Goal: Check status: Check status

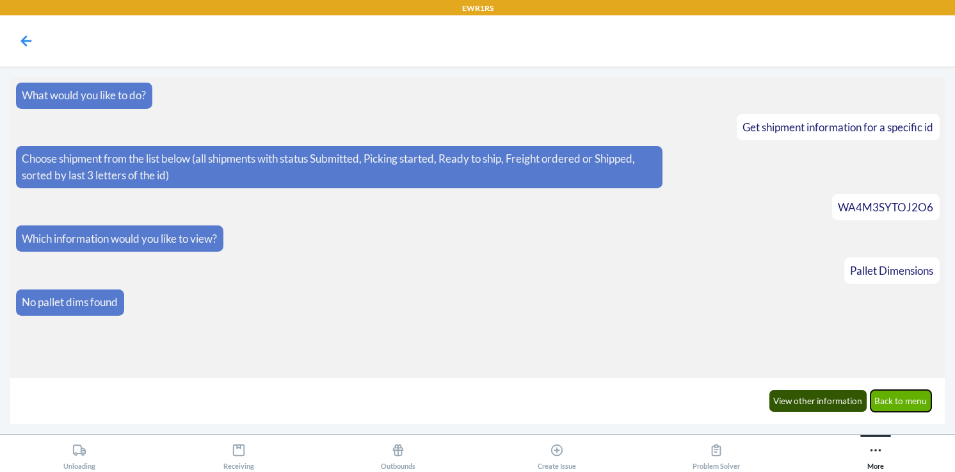
click at [914, 402] on button "Back to menu" at bounding box center [900, 401] width 61 height 22
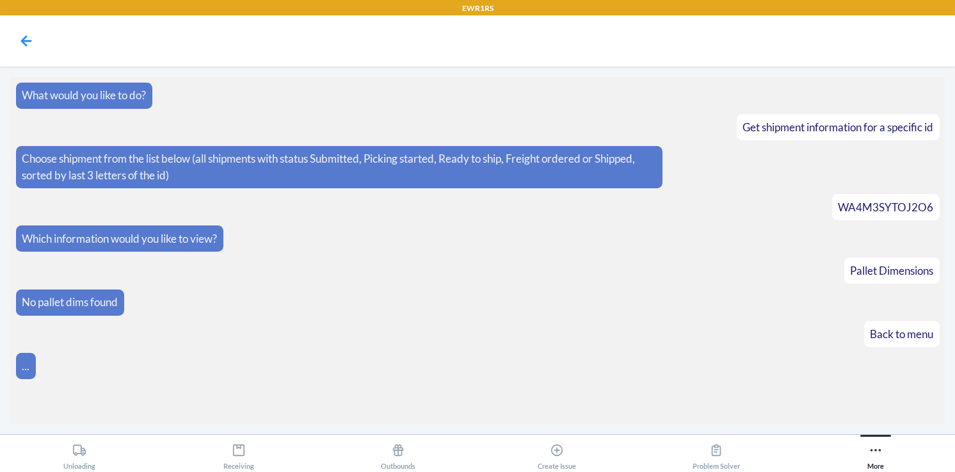
scroll to position [6, 0]
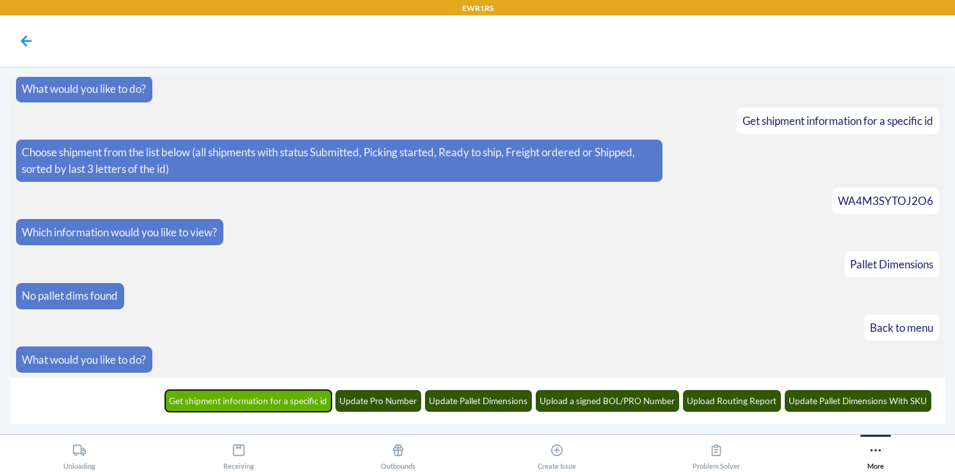
click at [273, 404] on button "Get shipment information for a specific id" at bounding box center [248, 401] width 167 height 22
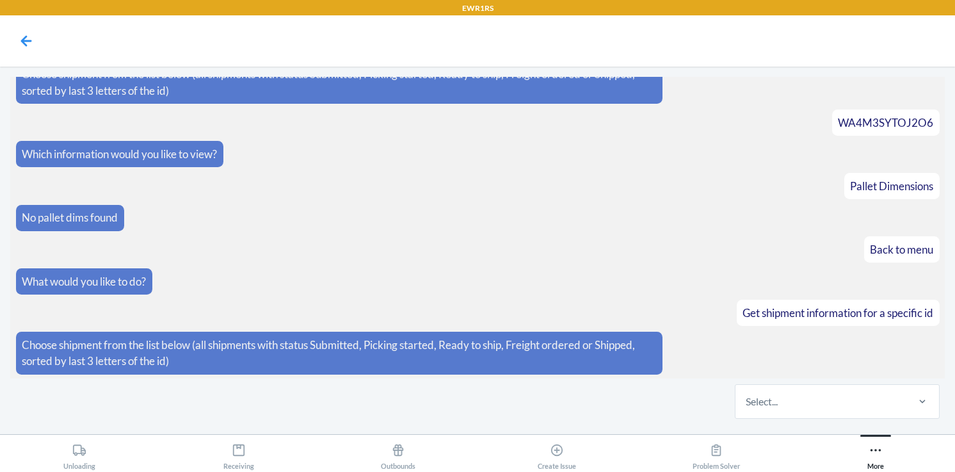
scroll to position [86, 0]
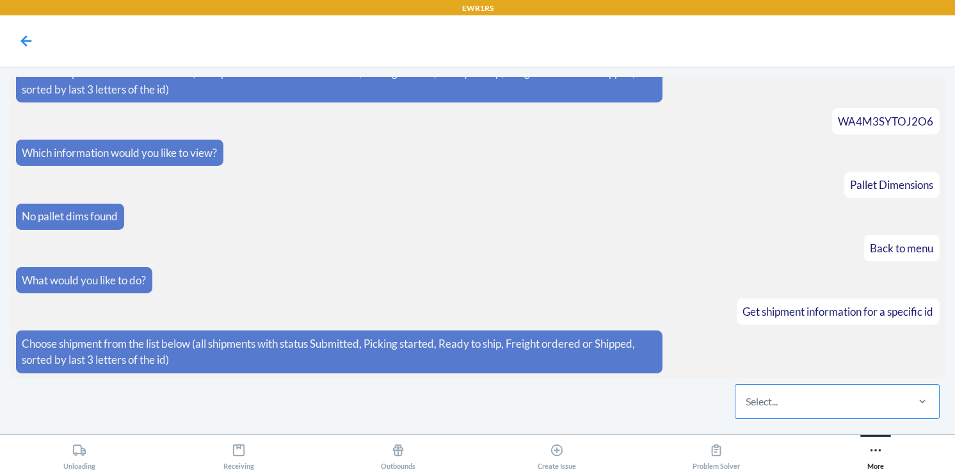
click at [796, 406] on div "Select..." at bounding box center [820, 401] width 170 height 33
click at [747, 406] on input "Select..." at bounding box center [746, 401] width 1 height 15
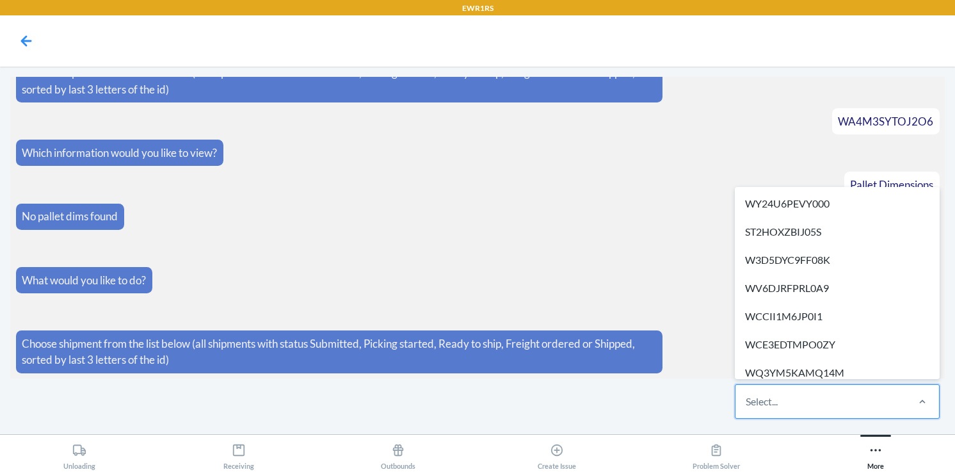
paste input "WDTBO0YC0HJYU"
type input "WDTBO0YC0HJYU"
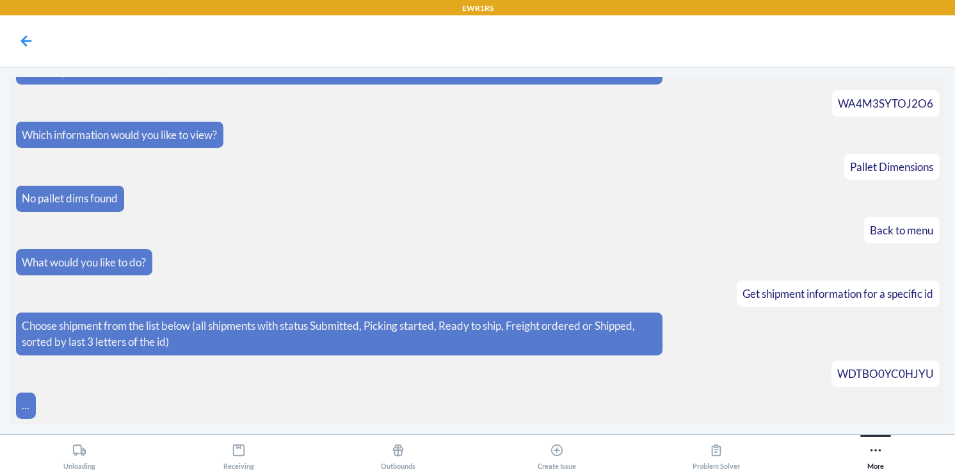
scroll to position [150, 0]
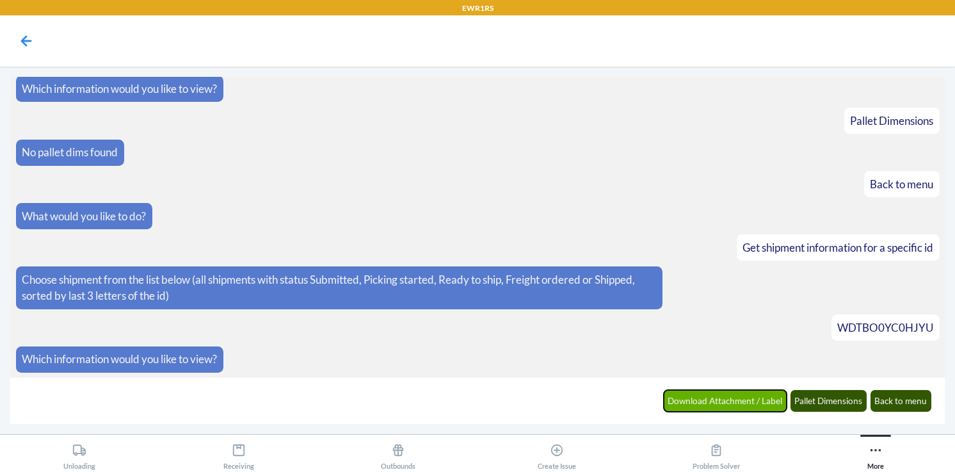
click at [751, 403] on button "Download Attachment / Label" at bounding box center [726, 401] width 124 height 22
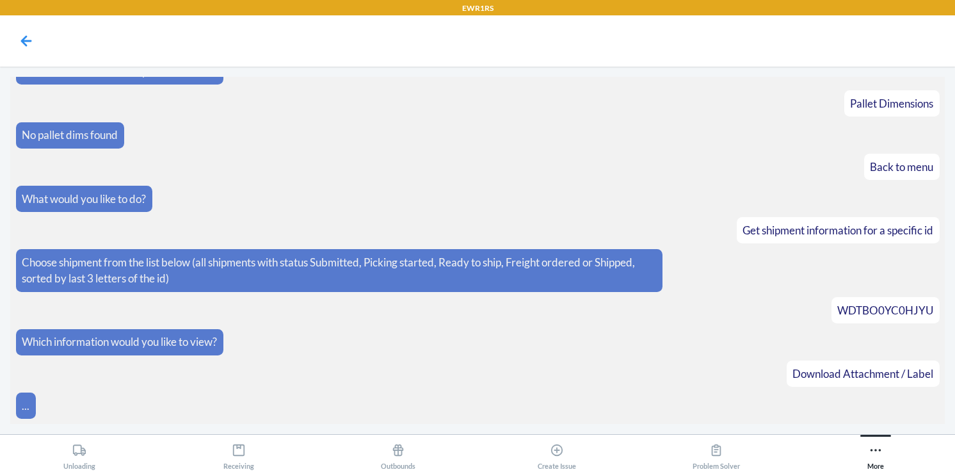
scroll to position [213, 0]
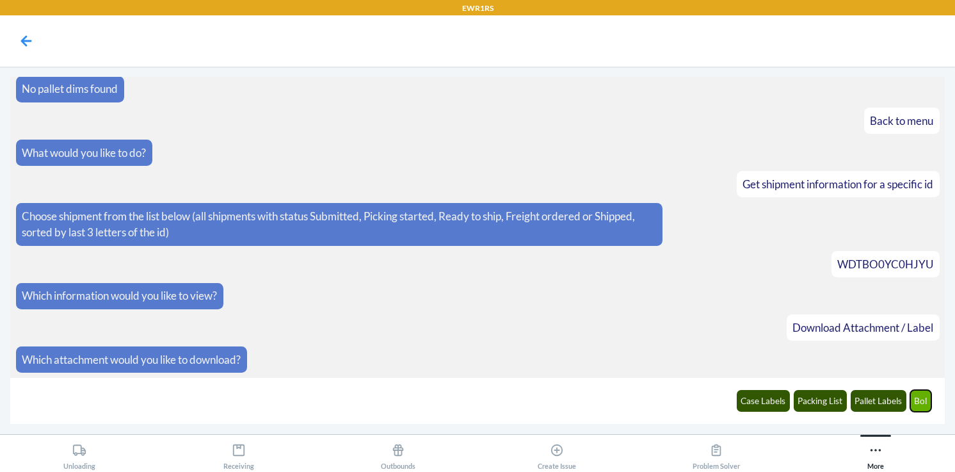
click at [925, 400] on button "Bol" at bounding box center [921, 401] width 22 height 22
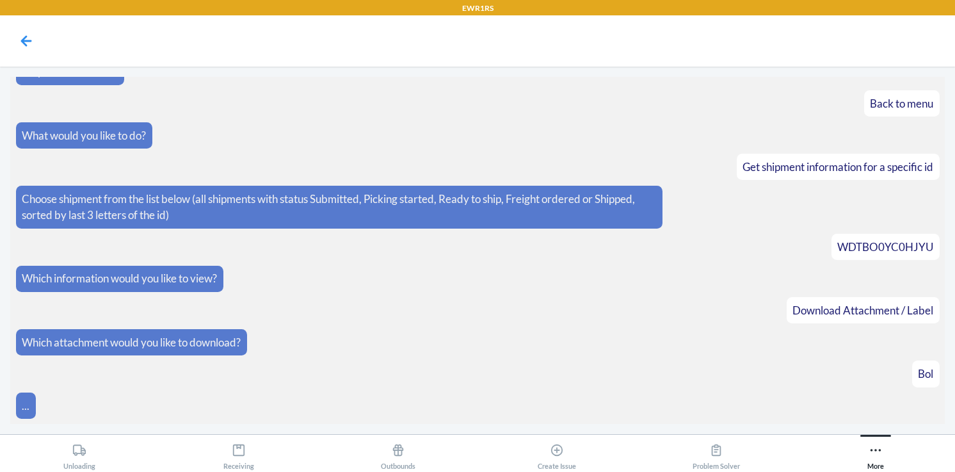
scroll to position [276, 0]
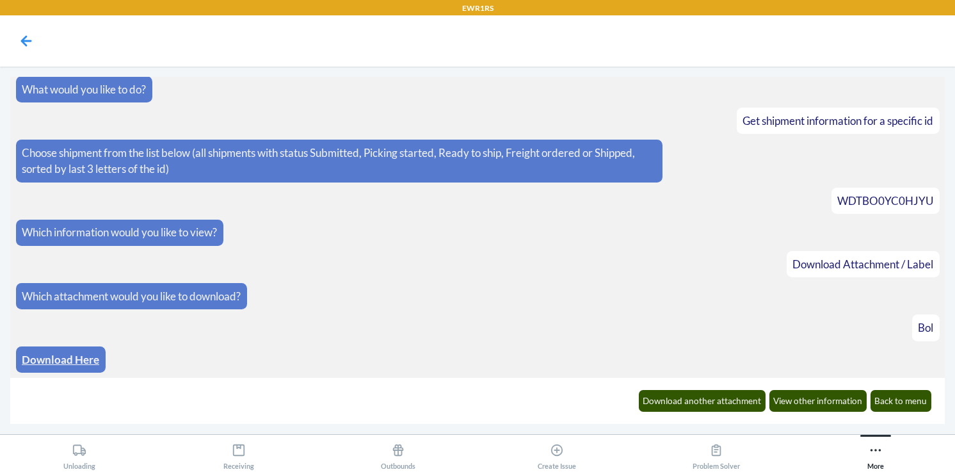
click at [80, 359] on link "Download Here" at bounding box center [60, 359] width 77 height 13
click at [927, 401] on button "Back to menu" at bounding box center [900, 401] width 61 height 22
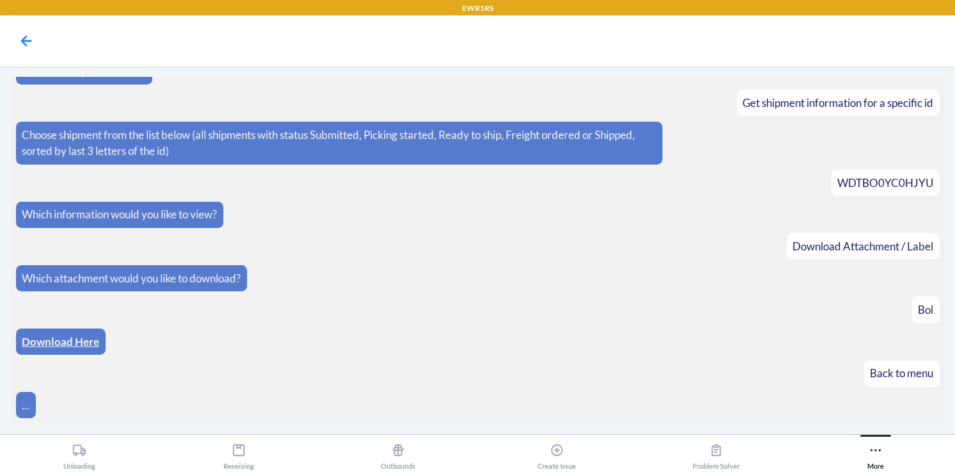
scroll to position [340, 0]
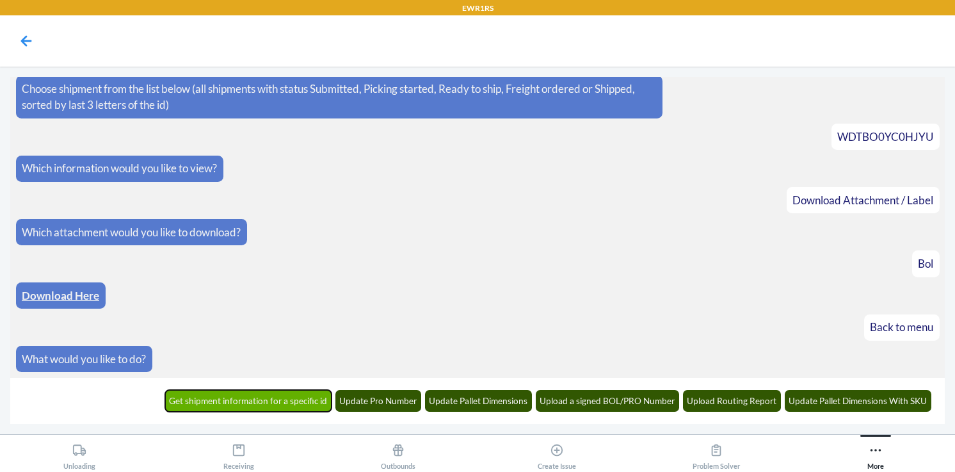
click at [288, 401] on button "Get shipment information for a specific id" at bounding box center [248, 401] width 167 height 22
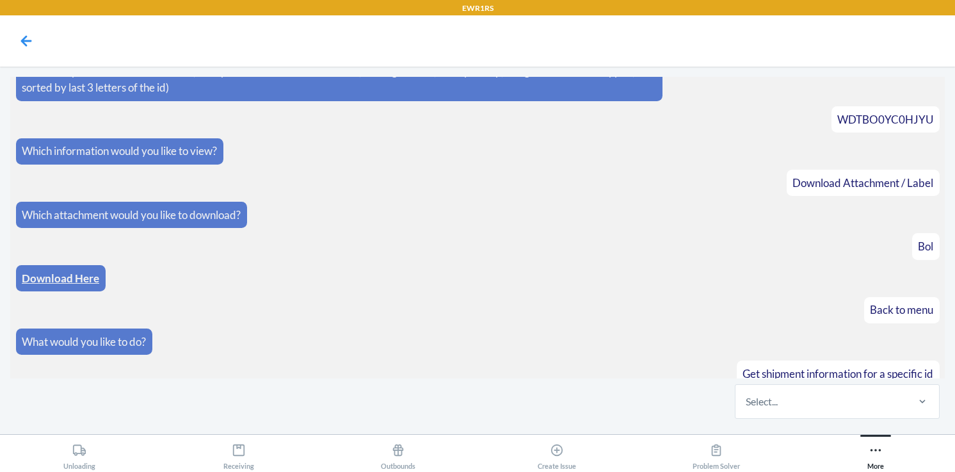
scroll to position [419, 0]
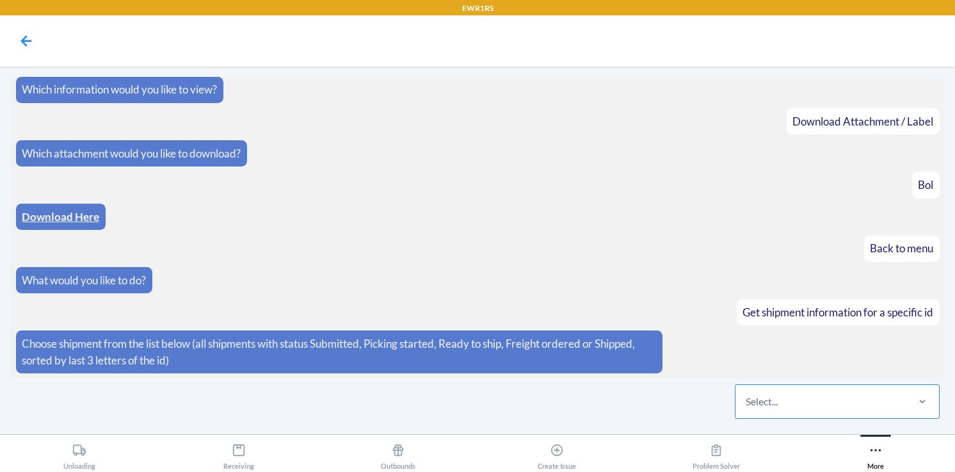
click at [815, 403] on div "Select..." at bounding box center [820, 401] width 170 height 33
click at [747, 403] on input "Select..." at bounding box center [746, 401] width 1 height 15
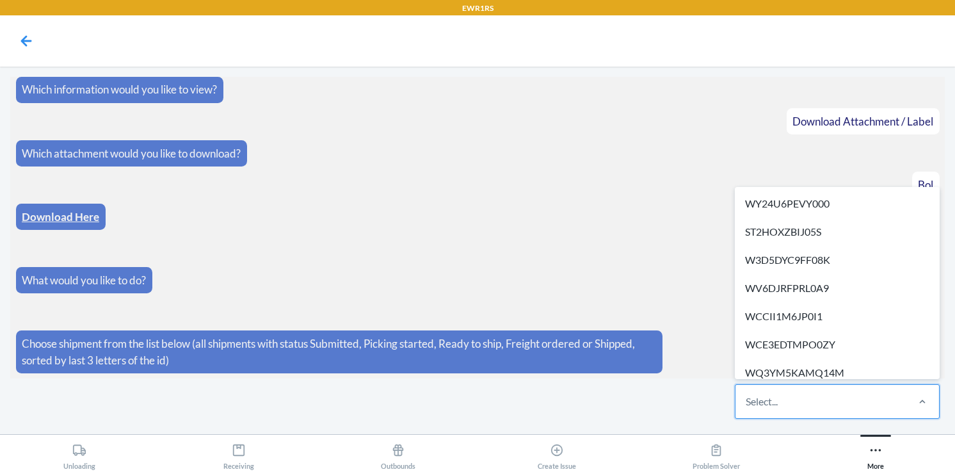
paste input "WE2E7PJ0QB4U8"
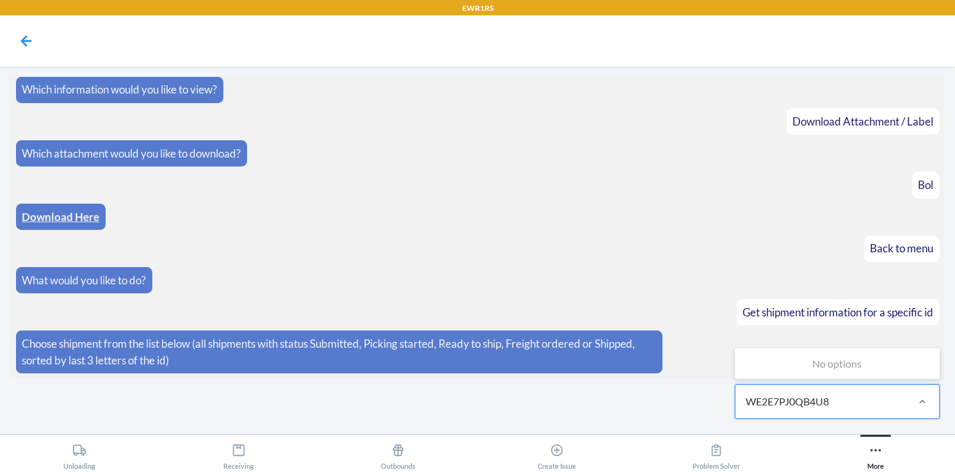
type input "WE2E7PJ0QB4U8"
click at [851, 403] on div "Select..." at bounding box center [820, 401] width 170 height 33
click at [747, 403] on input "0 results available. Select is focused ,type to refine list, press Down to open…" at bounding box center [746, 401] width 1 height 15
paste input "WE2E7PJ0QB4U8"
type input "WE2E7PJ0QB4U8"
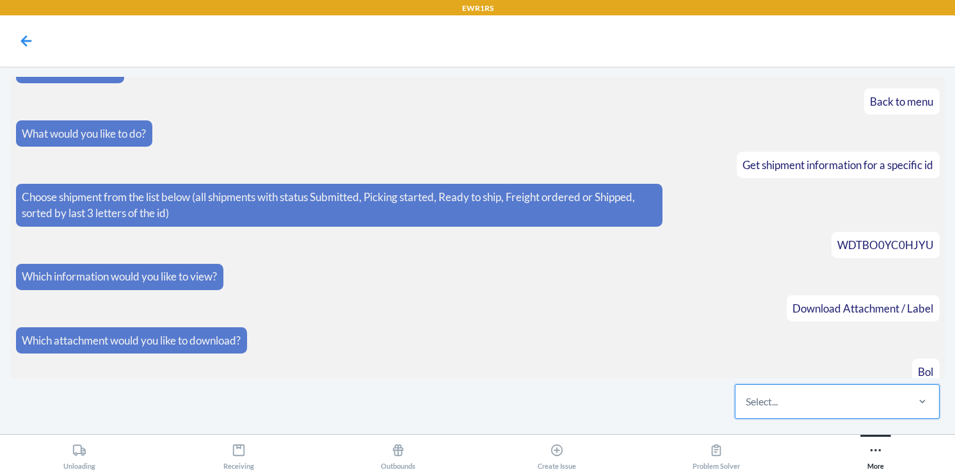
scroll to position [216, 0]
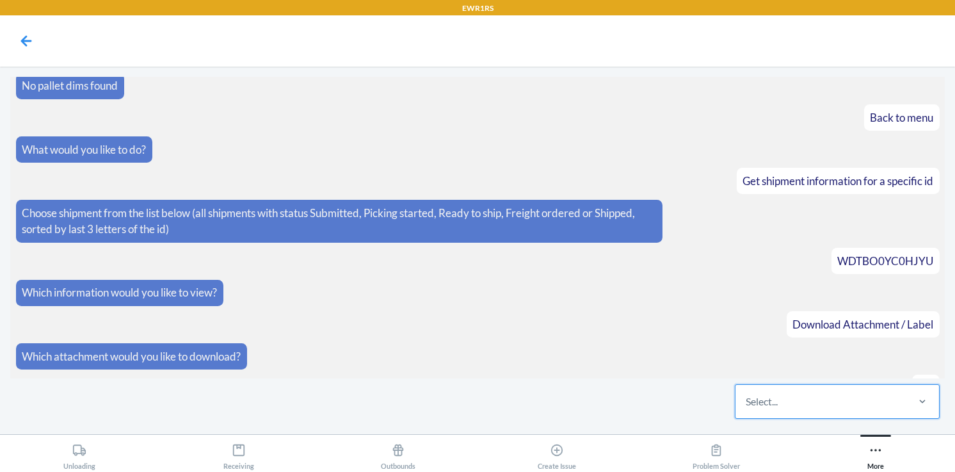
click at [784, 394] on div "Select..." at bounding box center [820, 401] width 170 height 33
click at [747, 394] on input "0 results available. Select is focused ,type to refine list, press Down to open…" at bounding box center [746, 401] width 1 height 15
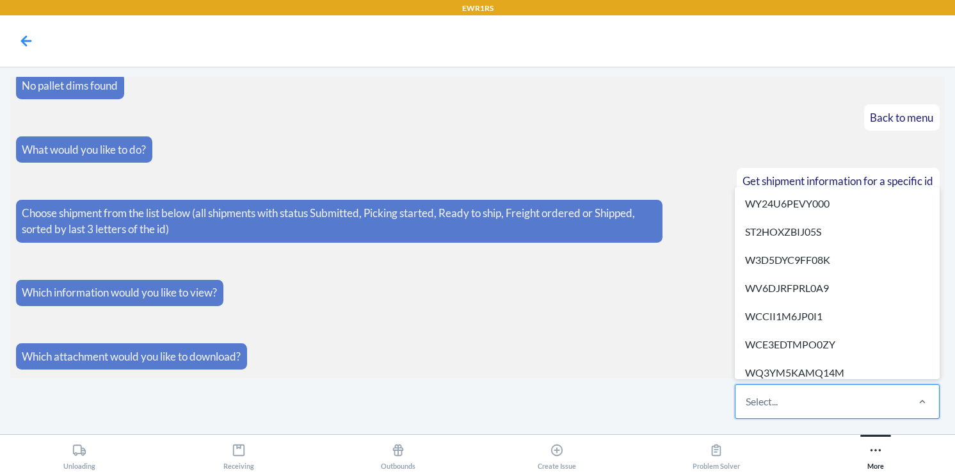
paste input "WZDIKMXM3M3B3"
type input "WZDIKMXM3M3B3"
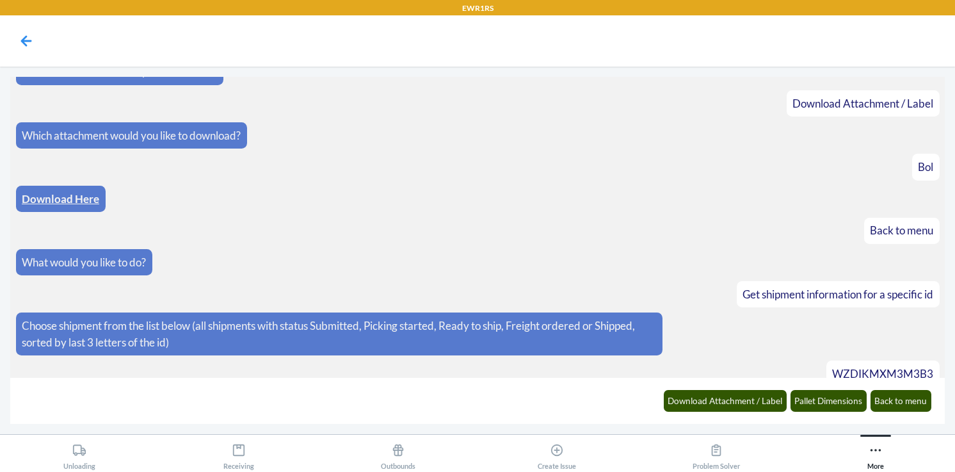
scroll to position [483, 0]
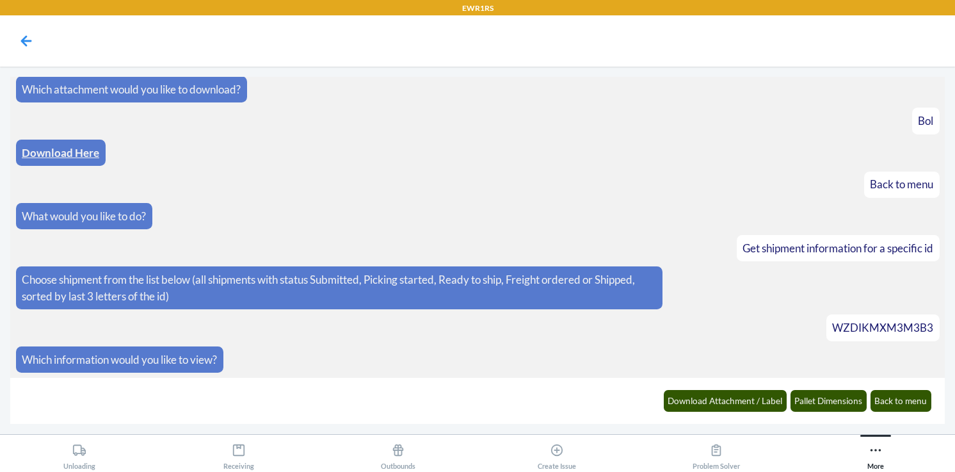
click at [157, 359] on p "Which information would you like to view?" at bounding box center [119, 359] width 195 height 17
click at [687, 411] on button "Download Attachment / Label" at bounding box center [726, 401] width 124 height 22
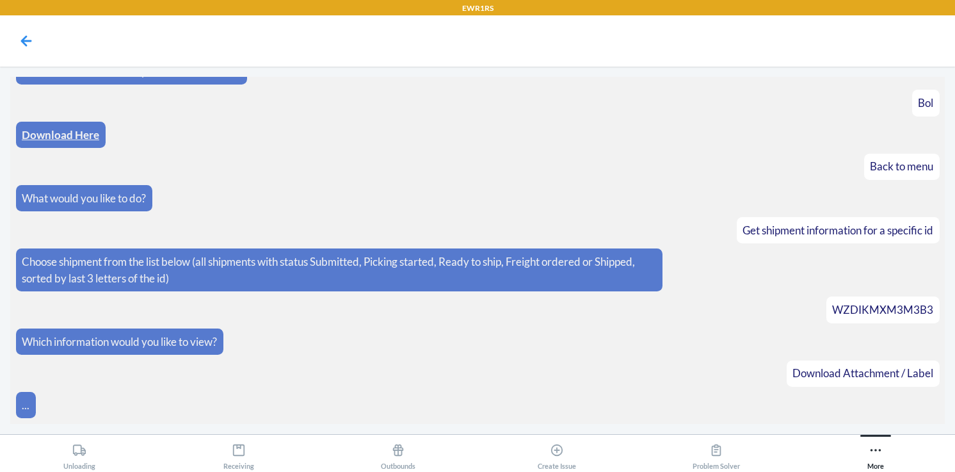
scroll to position [547, 0]
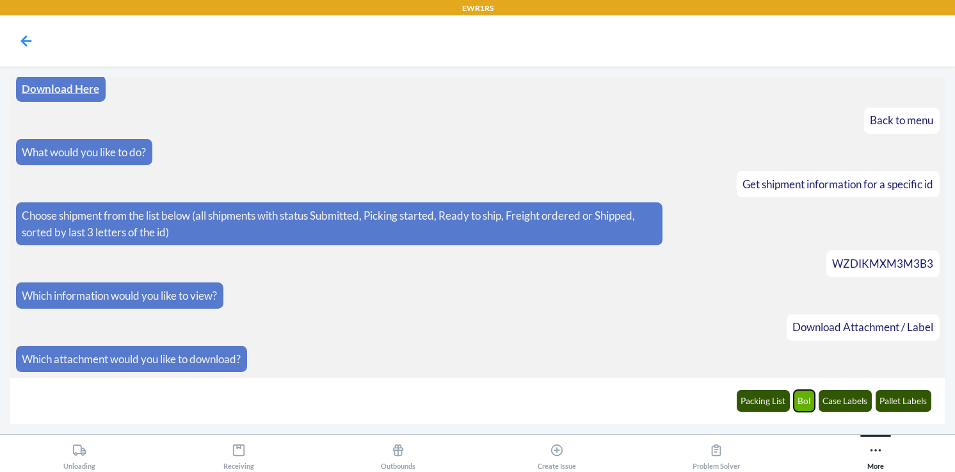
click at [813, 402] on button "Bol" at bounding box center [805, 401] width 22 height 22
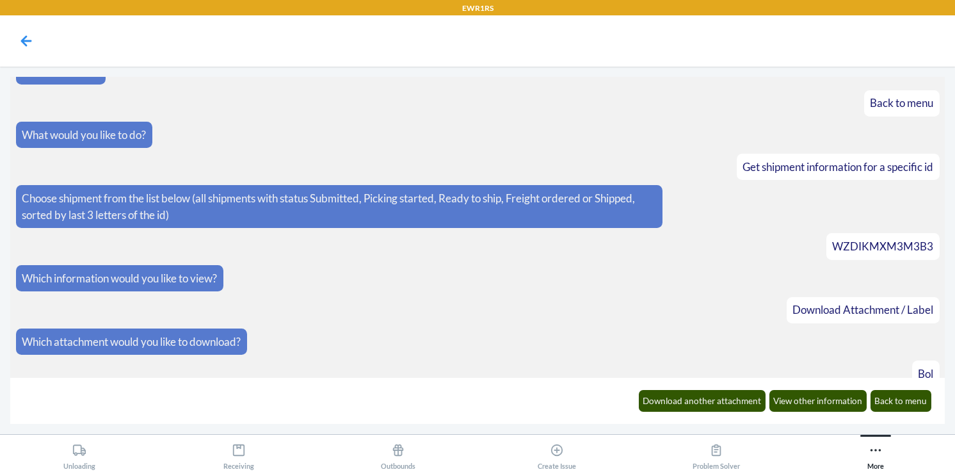
scroll to position [611, 0]
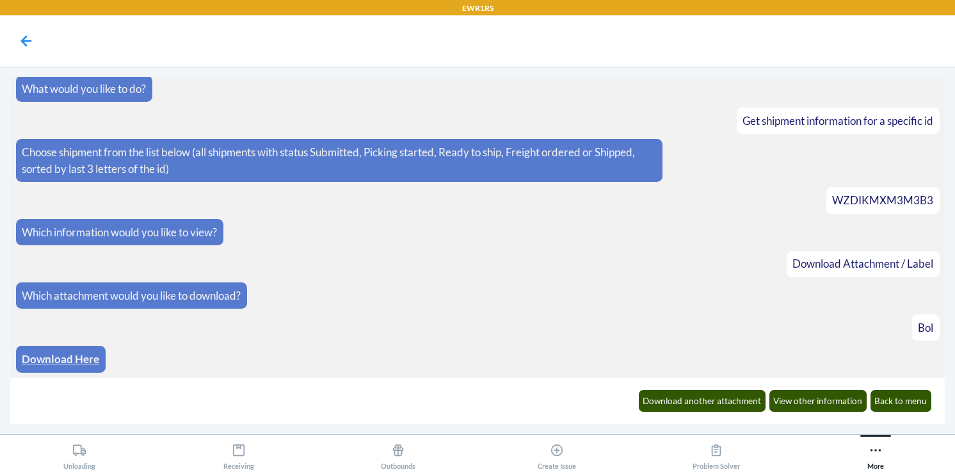
click at [77, 362] on link "Download Here" at bounding box center [60, 358] width 77 height 13
click at [890, 399] on button "Back to menu" at bounding box center [900, 401] width 61 height 22
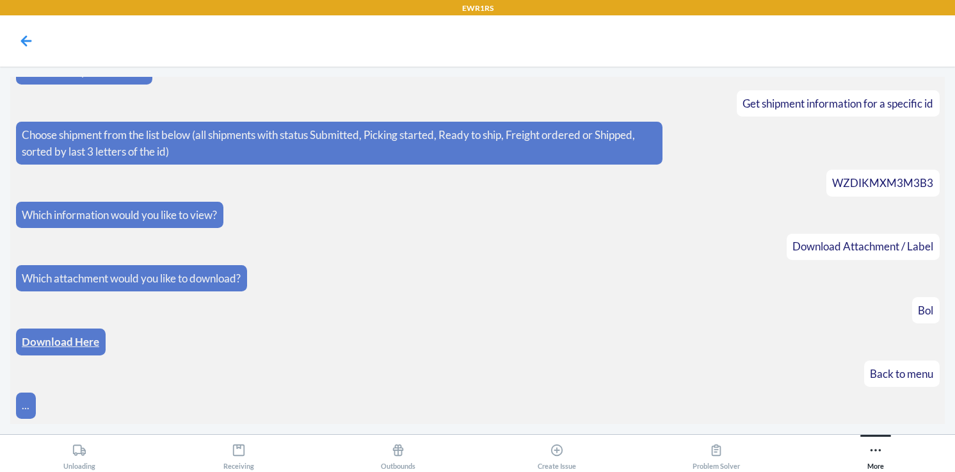
scroll to position [674, 0]
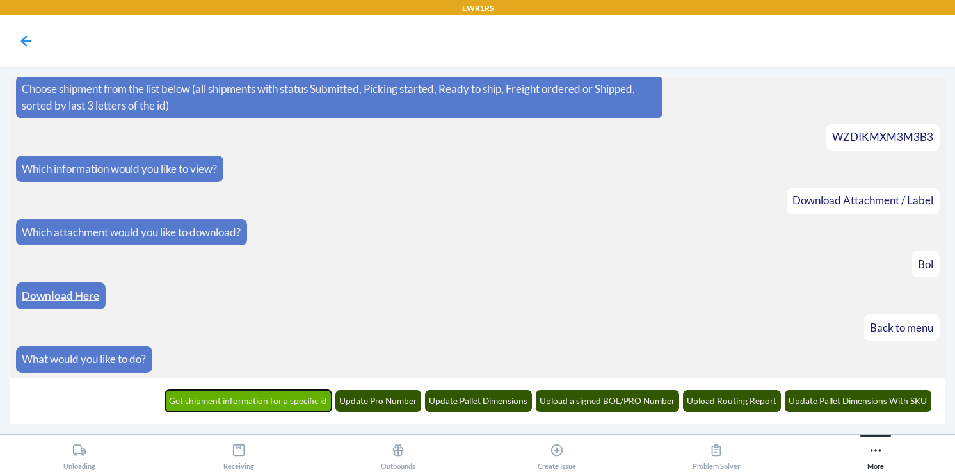
click at [254, 399] on button "Get shipment information for a specific id" at bounding box center [248, 401] width 167 height 22
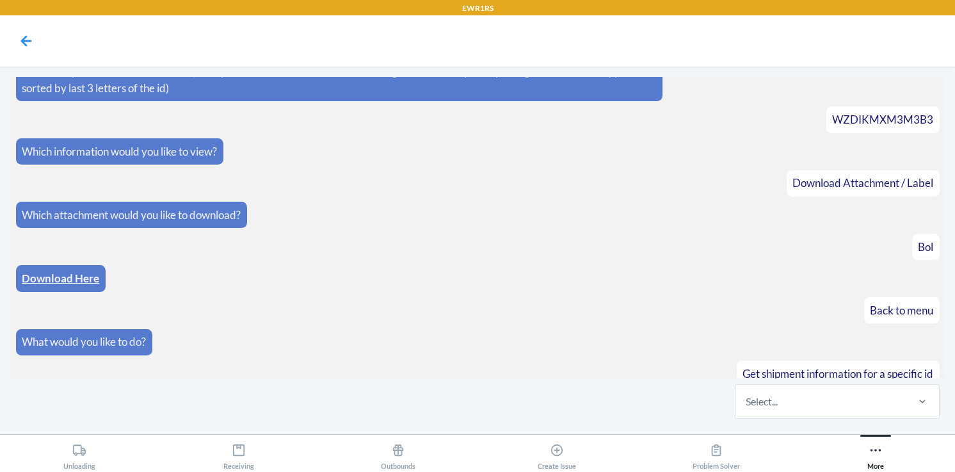
scroll to position [753, 0]
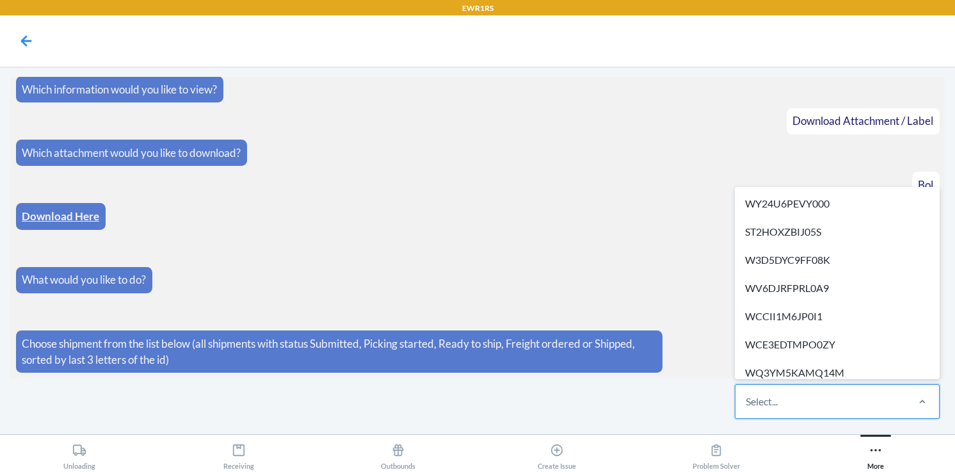
click at [781, 406] on div "Select..." at bounding box center [820, 401] width 170 height 33
click at [747, 406] on input "option WY24U6PEVY000 focused, 1 of 283. 283 results available. Use Up and Down …" at bounding box center [746, 401] width 1 height 15
paste input "W76HU0SBEV3YI"
type input "W76HU0SBEV3YI"
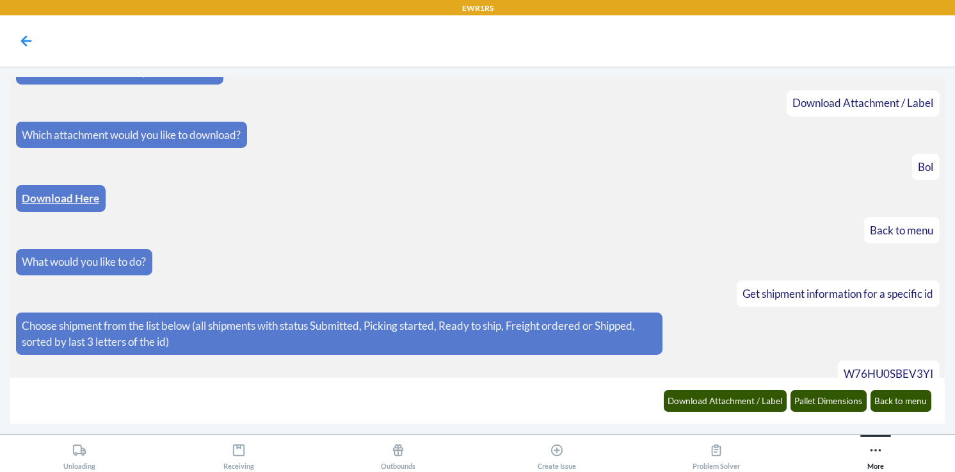
scroll to position [817, 0]
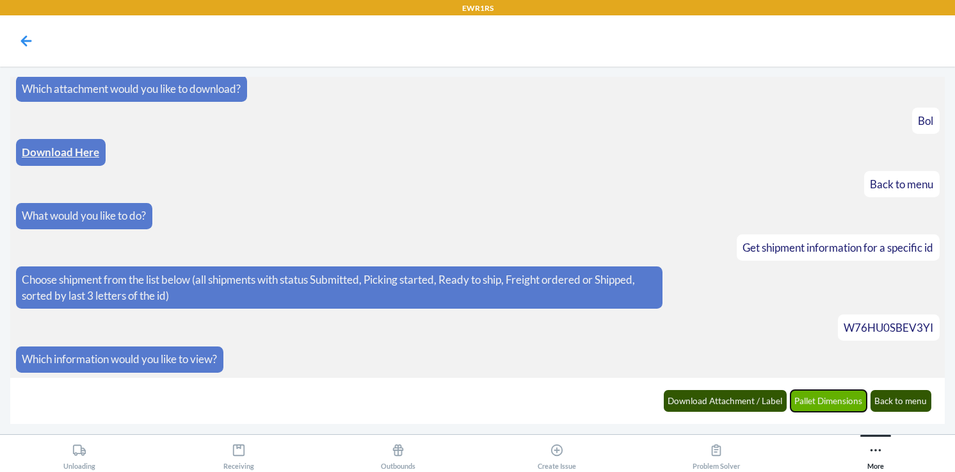
click at [834, 403] on button "Pallet Dimensions" at bounding box center [828, 401] width 77 height 22
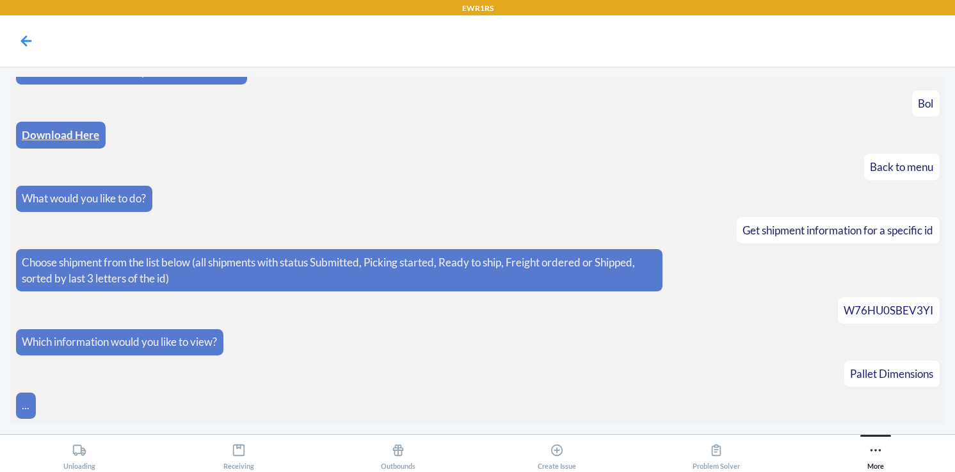
scroll to position [881, 0]
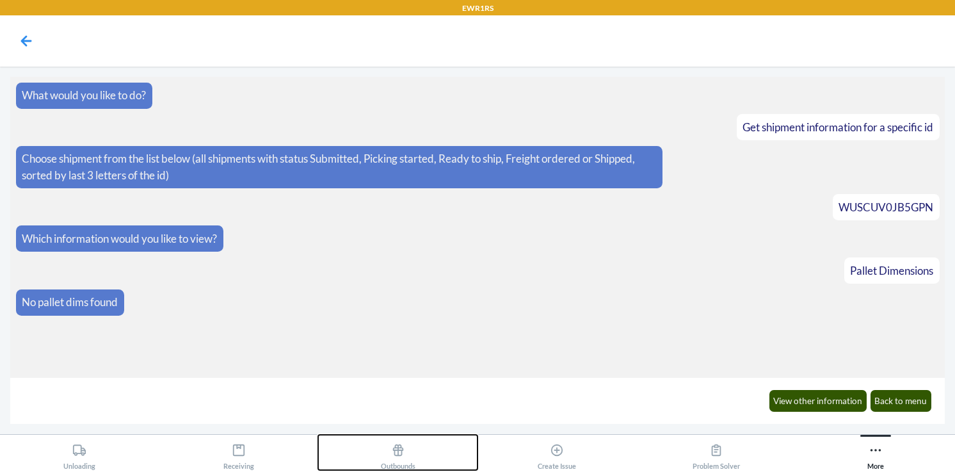
click at [404, 455] on icon at bounding box center [398, 450] width 14 height 14
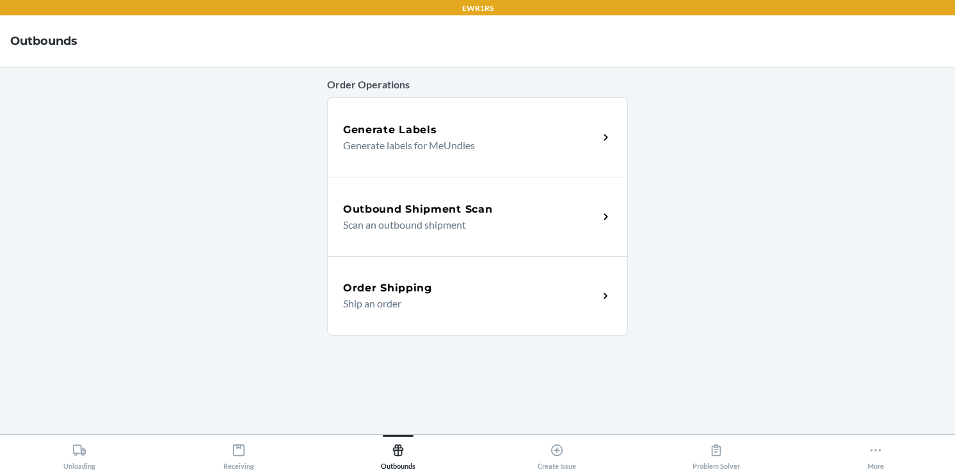
click at [447, 209] on h5 "Outbound Shipment Scan" at bounding box center [417, 209] width 149 height 15
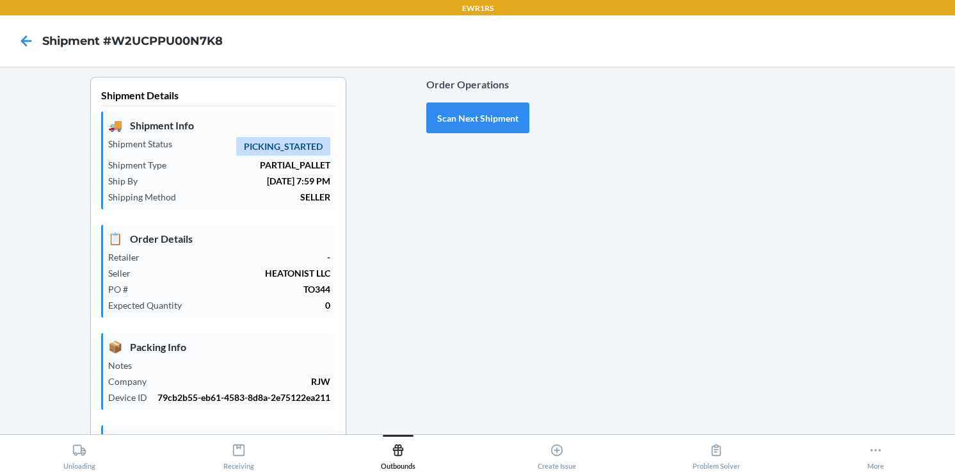
type input "10/02/2025"
click at [471, 115] on button "Scan Next Shipment" at bounding box center [477, 117] width 103 height 31
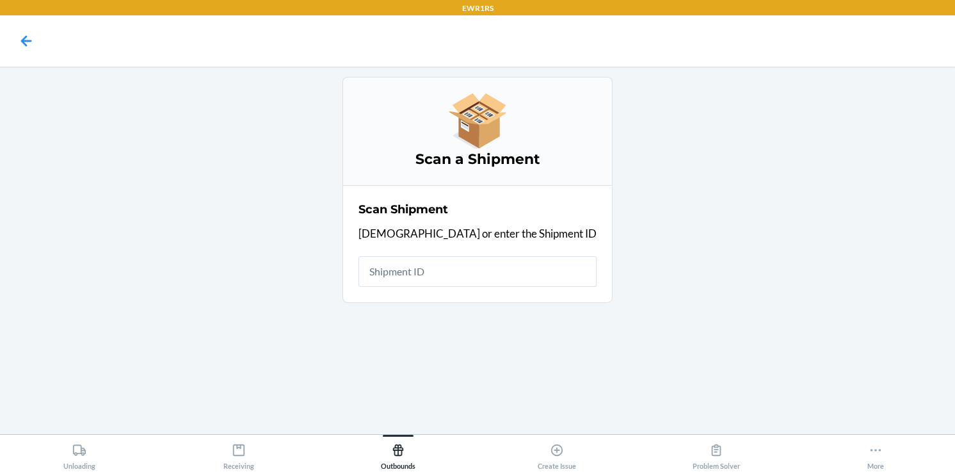
click at [446, 270] on input "text" at bounding box center [477, 271] width 238 height 31
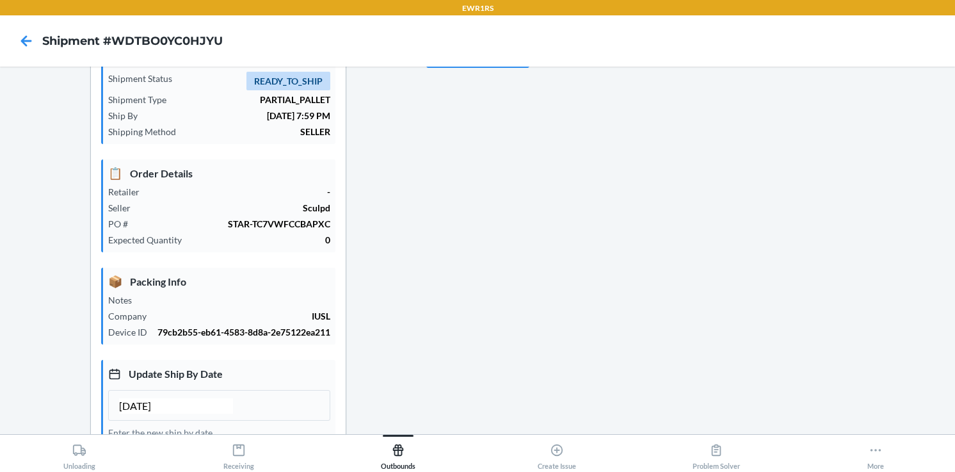
scroll to position [299, 0]
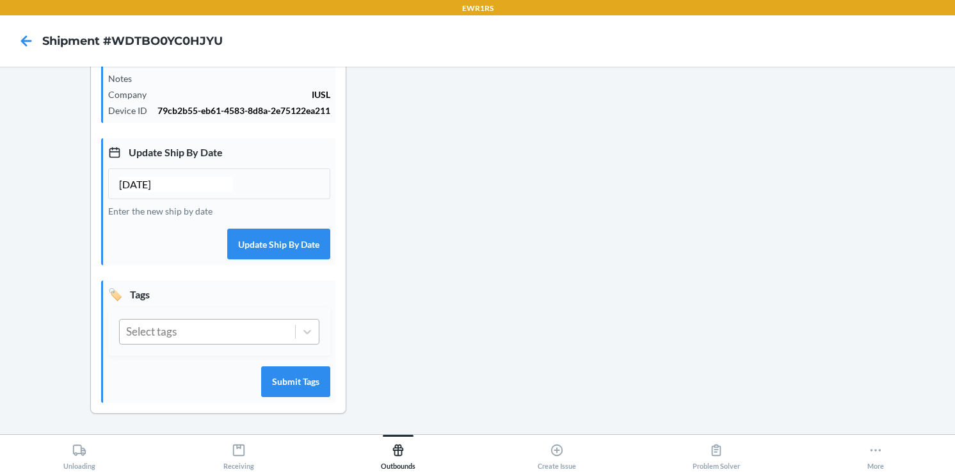
click at [239, 333] on div "Select tags" at bounding box center [207, 331] width 175 height 24
click at [267, 327] on div "0 results available. Select is focused ,type to refine list, press Down to open…" at bounding box center [219, 332] width 200 height 26
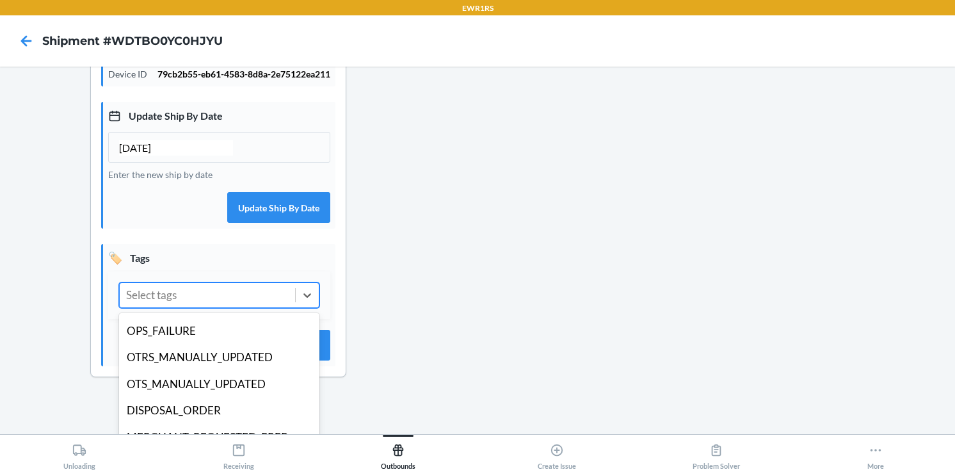
scroll to position [102, 0]
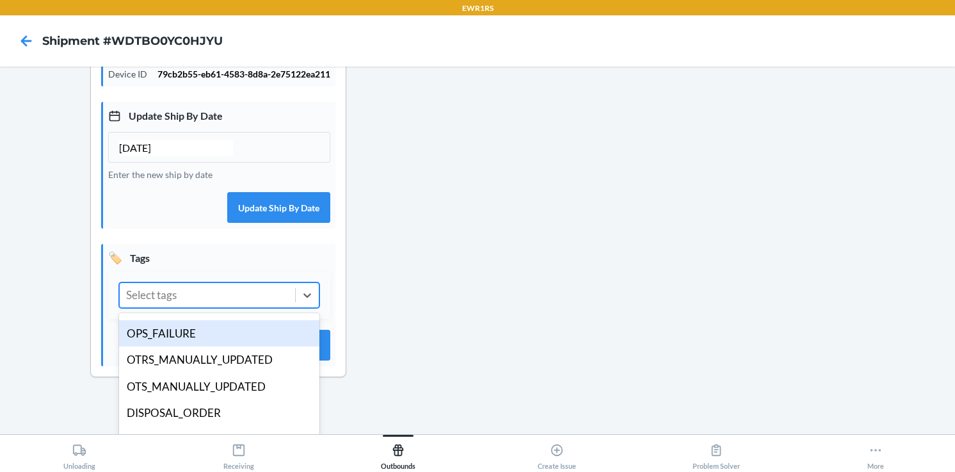
click at [184, 345] on div "OPS_FAILURE" at bounding box center [219, 333] width 200 height 27
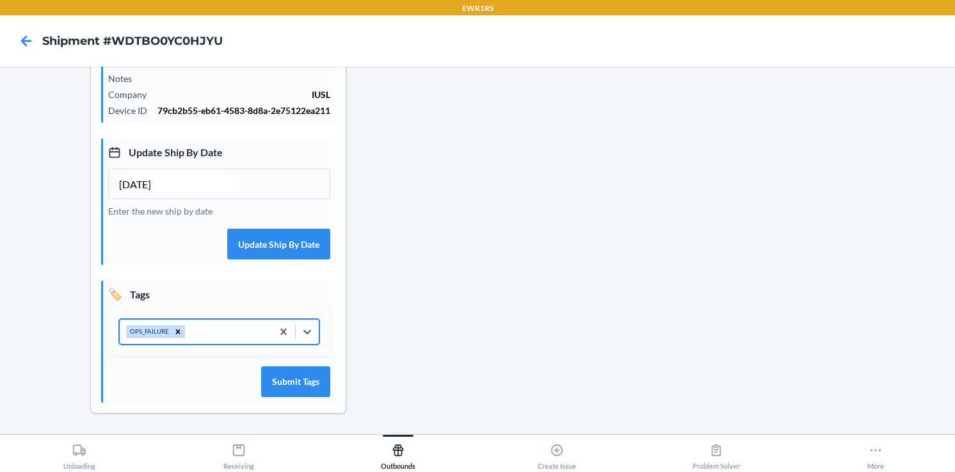
scroll to position [299, 0]
click at [289, 382] on button "Submit Tags" at bounding box center [295, 381] width 69 height 31
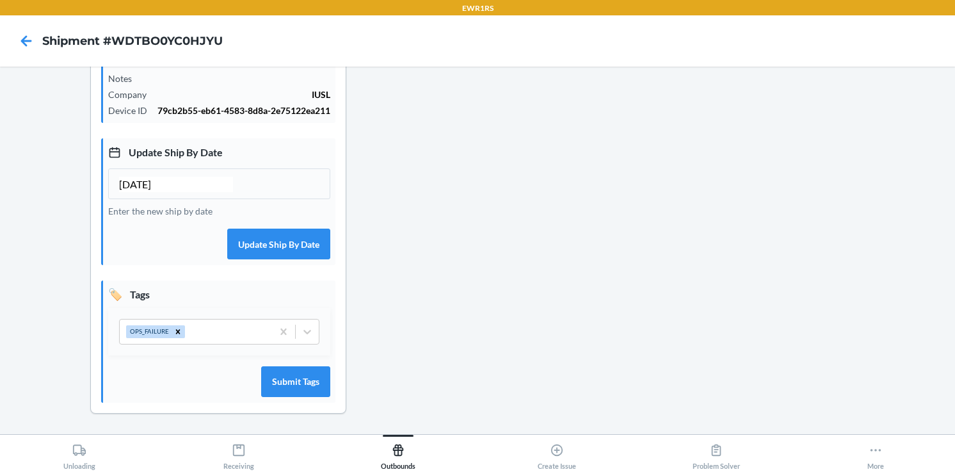
click at [145, 184] on input "09/19/2025" at bounding box center [176, 184] width 114 height 15
type input "09/25/2025"
click at [267, 246] on button "Update Ship By Date" at bounding box center [278, 243] width 103 height 31
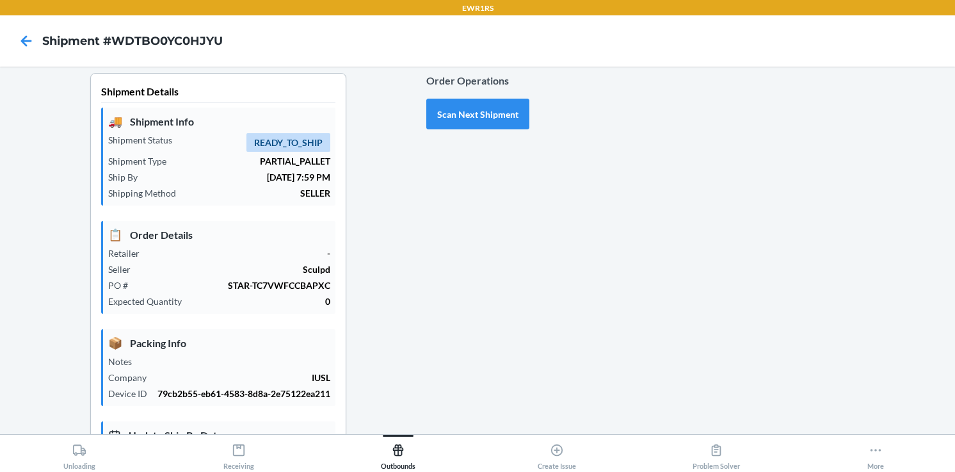
scroll to position [0, 0]
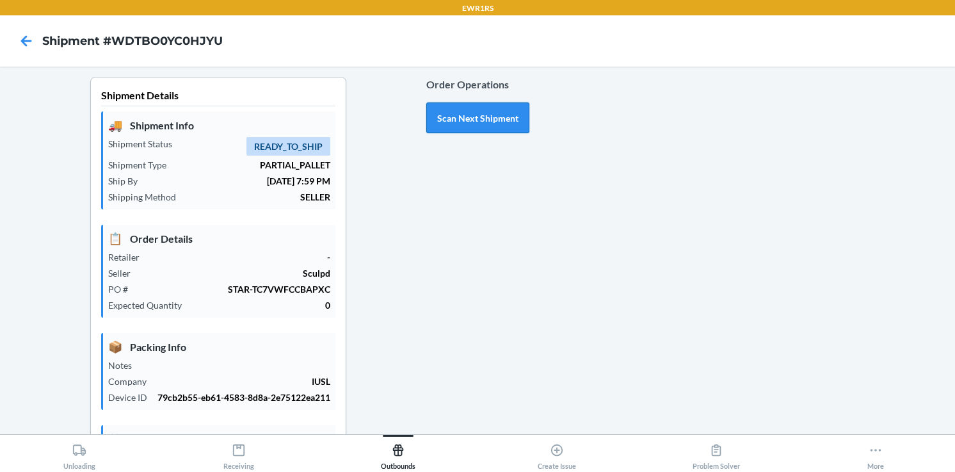
click at [482, 121] on button "Scan Next Shipment" at bounding box center [477, 117] width 103 height 31
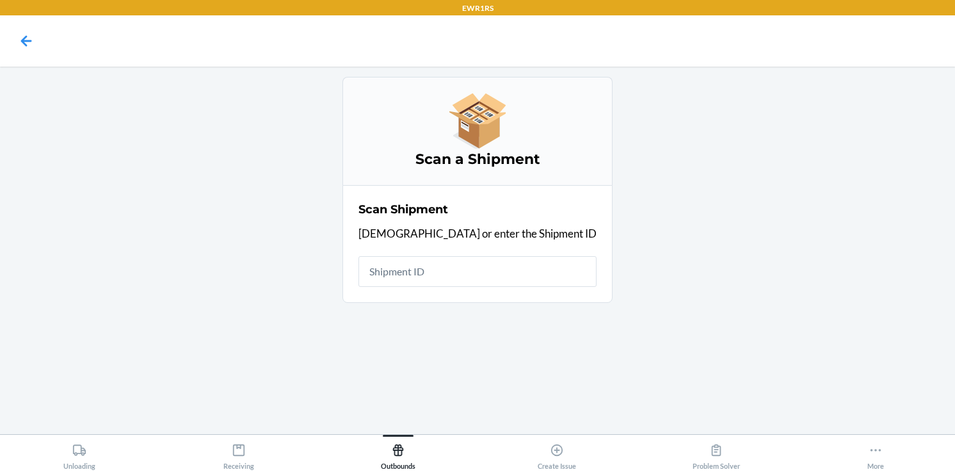
click at [425, 286] on div "Scan Shipment Scan or enter the Shipment ID" at bounding box center [477, 243] width 238 height 93
click at [426, 278] on input "text" at bounding box center [477, 271] width 238 height 31
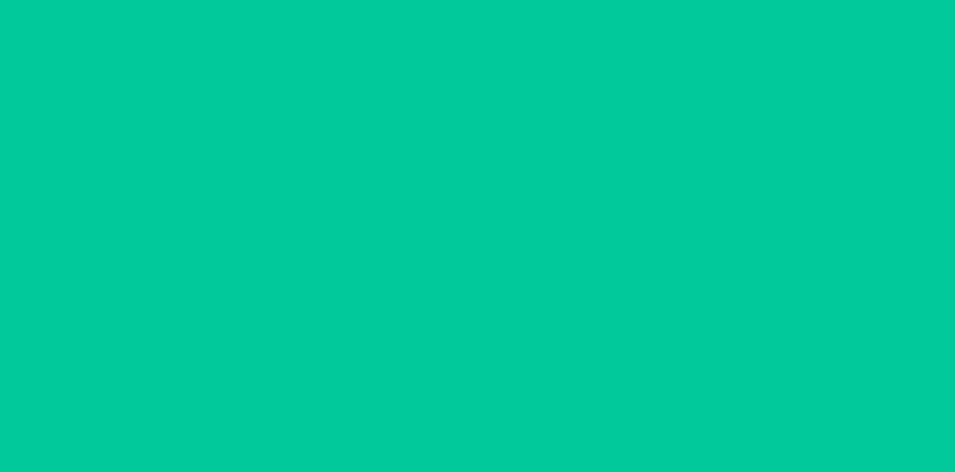
type input "09/17/2025"
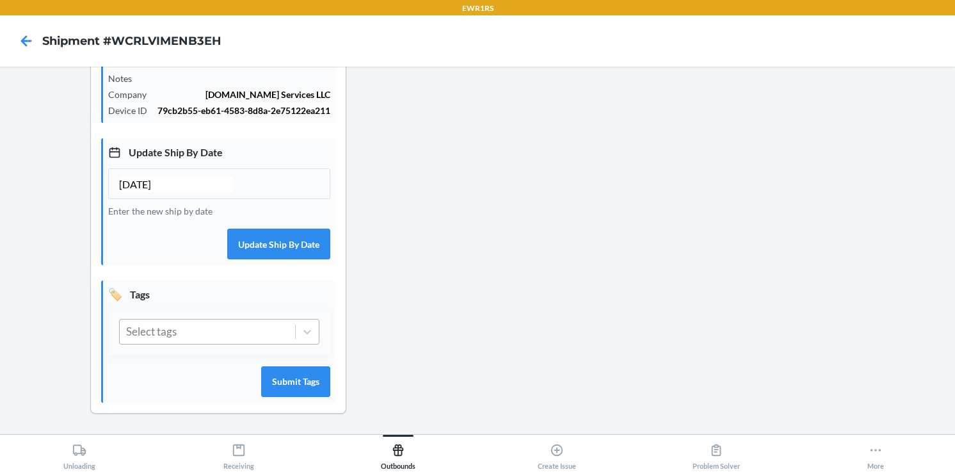
scroll to position [299, 0]
click at [308, 330] on icon at bounding box center [307, 331] width 13 height 13
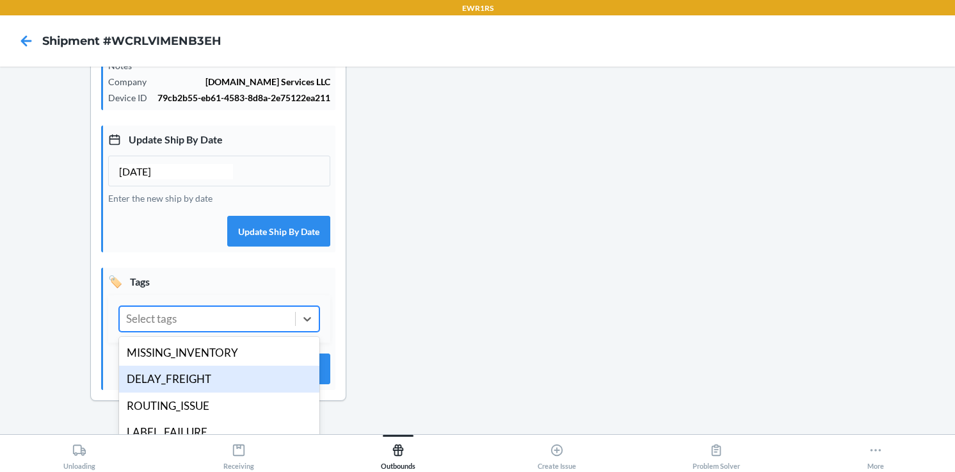
click at [237, 390] on div "DELAY_FREIGHT" at bounding box center [219, 378] width 200 height 27
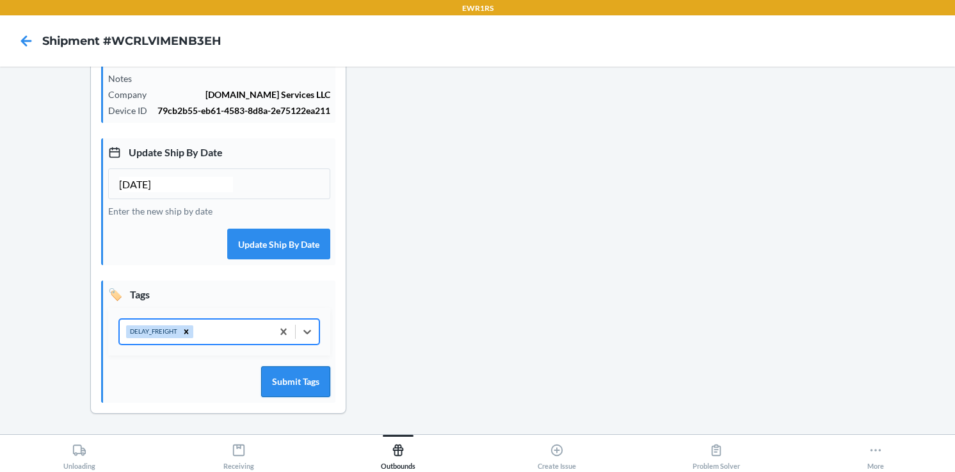
click at [301, 385] on button "Submit Tags" at bounding box center [295, 381] width 69 height 31
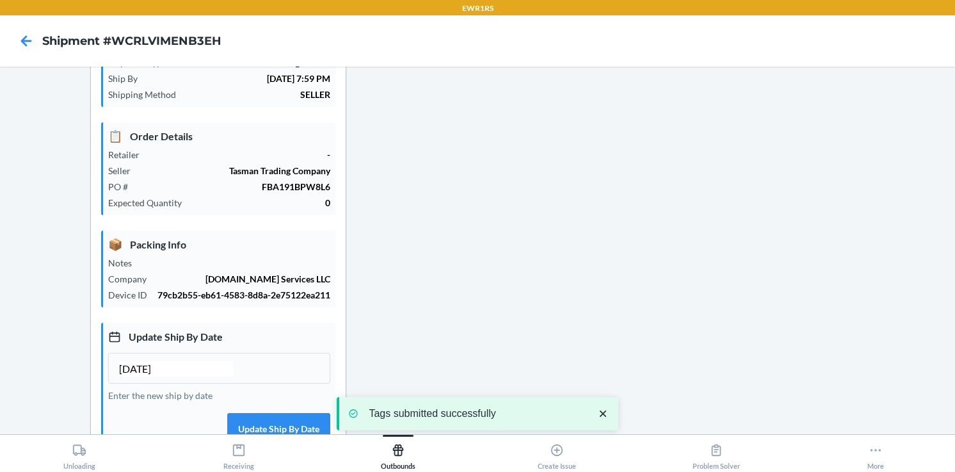
scroll to position [0, 0]
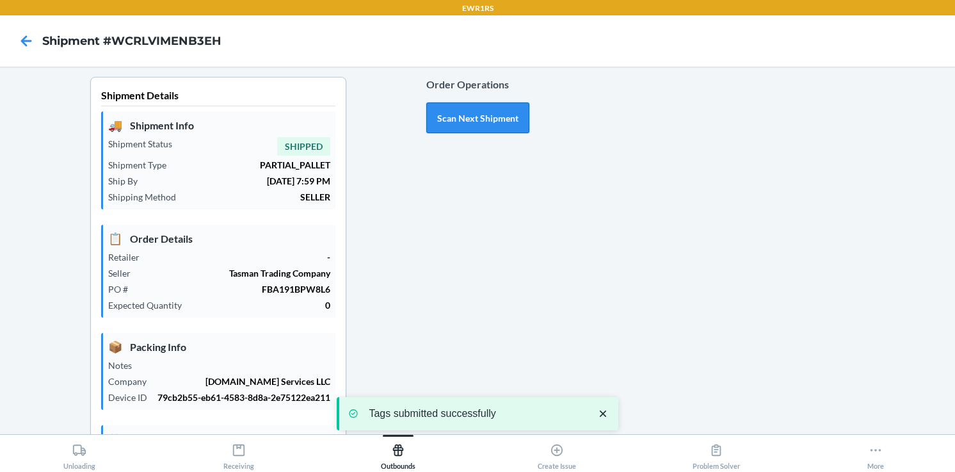
click at [479, 112] on button "Scan Next Shipment" at bounding box center [477, 117] width 103 height 31
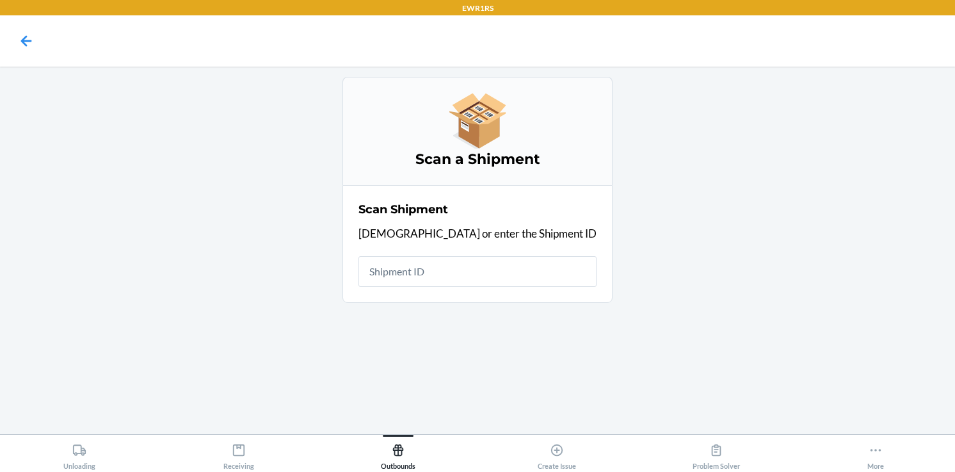
click at [444, 273] on input "text" at bounding box center [477, 271] width 238 height 31
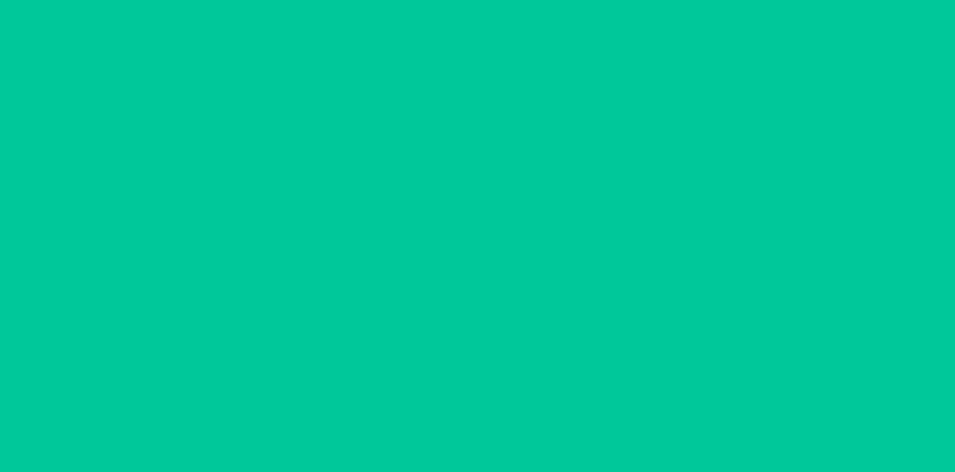
type input "09/19/2025"
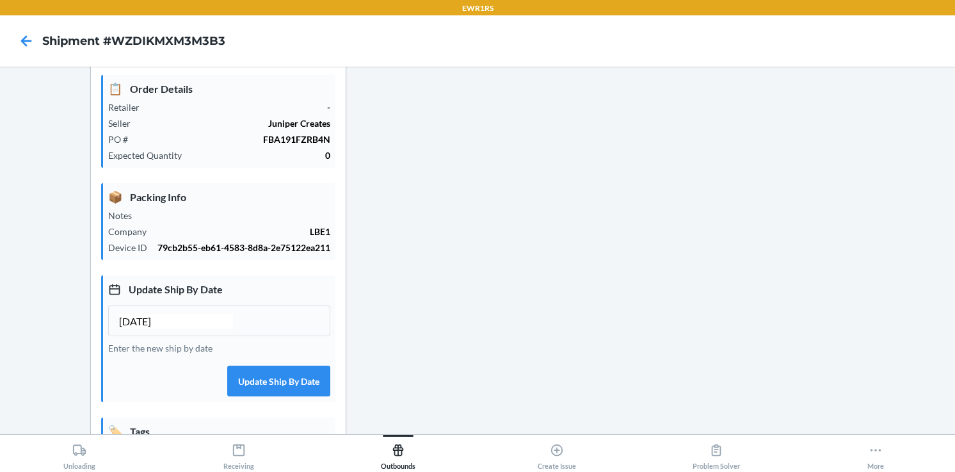
scroll to position [299, 0]
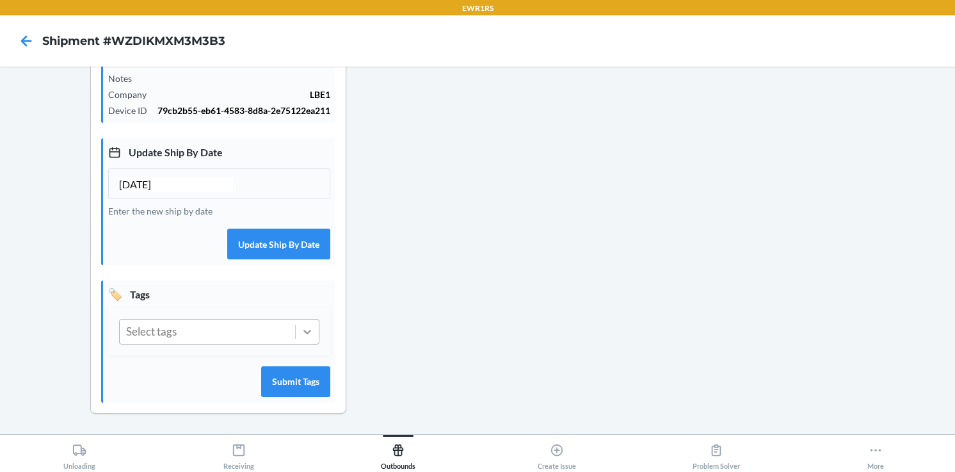
click at [306, 332] on icon at bounding box center [307, 332] width 8 height 4
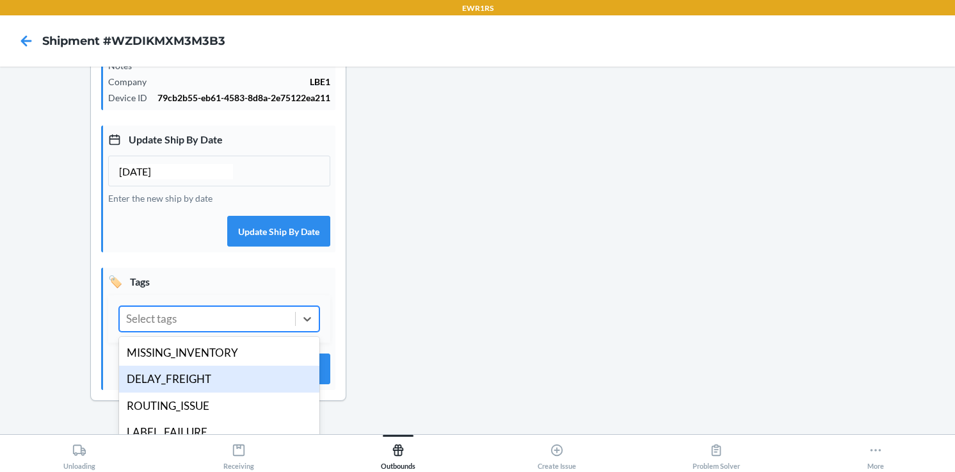
click at [221, 390] on div "DELAY_FREIGHT" at bounding box center [219, 378] width 200 height 27
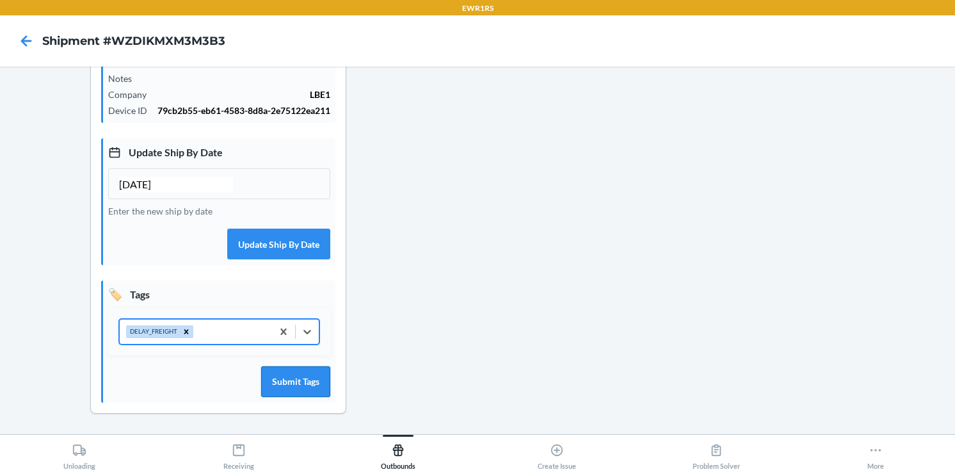
click at [294, 392] on button "Submit Tags" at bounding box center [295, 381] width 69 height 31
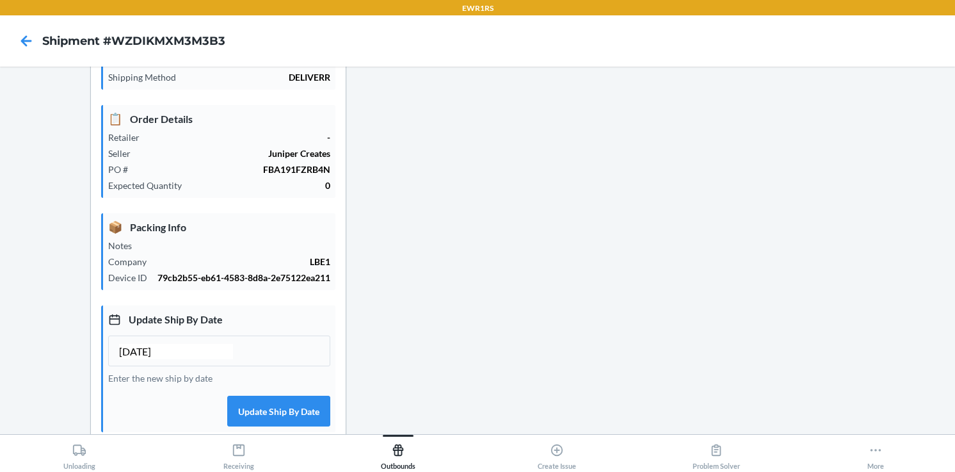
scroll to position [0, 0]
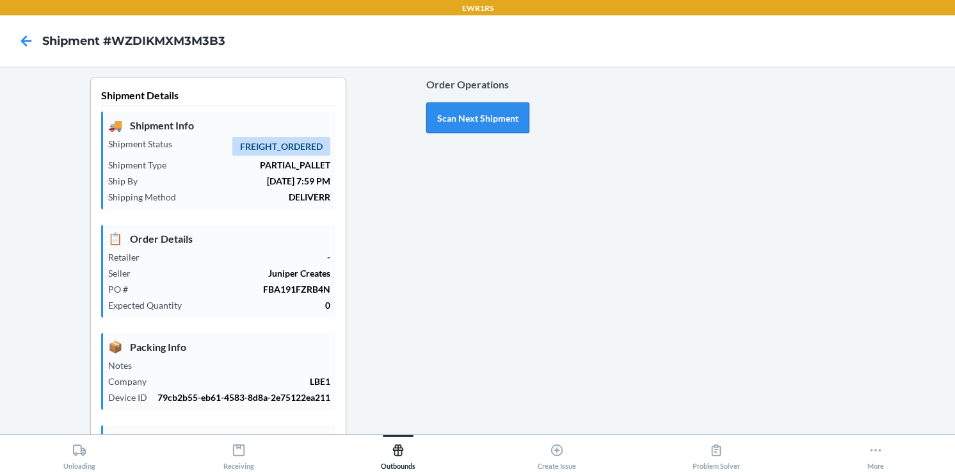
click at [447, 115] on button "Scan Next Shipment" at bounding box center [477, 117] width 103 height 31
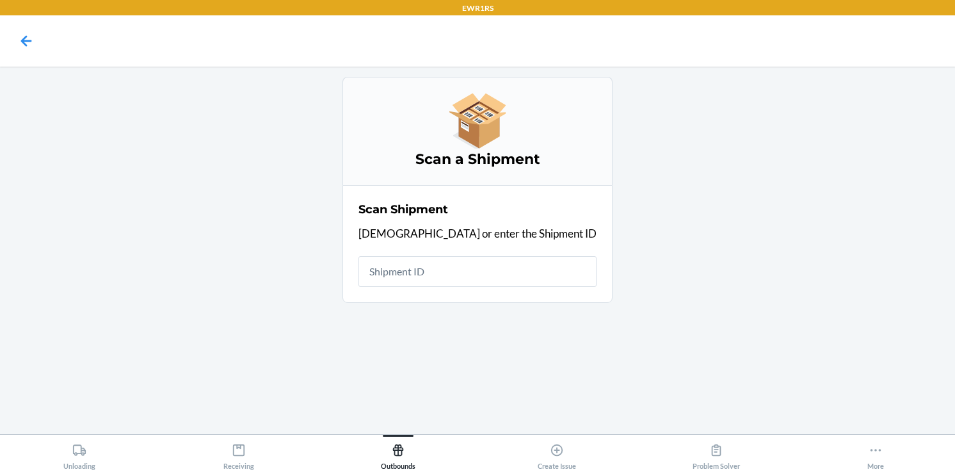
click at [434, 264] on input "text" at bounding box center [477, 271] width 238 height 31
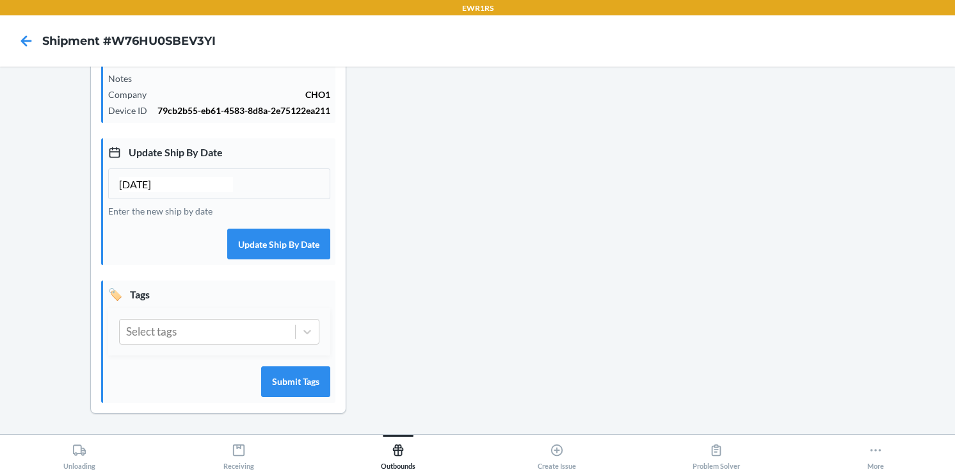
scroll to position [299, 0]
click at [308, 329] on icon at bounding box center [307, 331] width 13 height 13
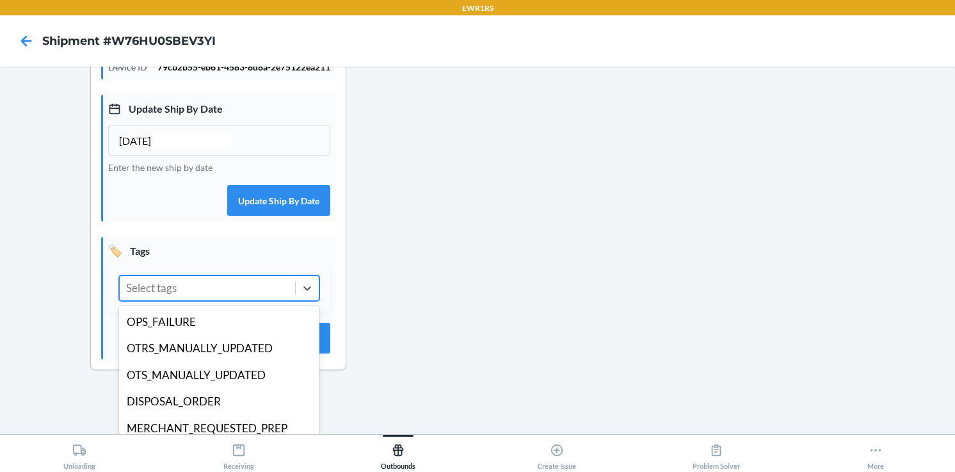
scroll to position [102, 0]
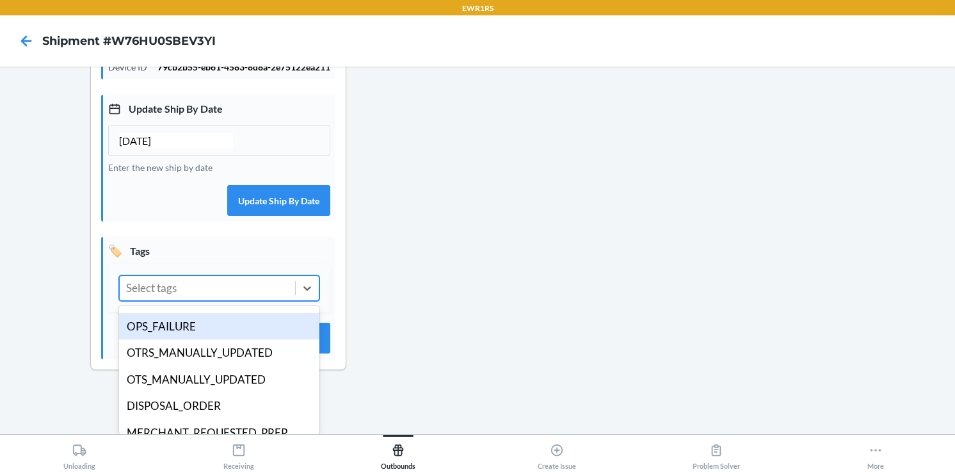
click at [185, 326] on div "OPS_FAILURE" at bounding box center [219, 326] width 200 height 27
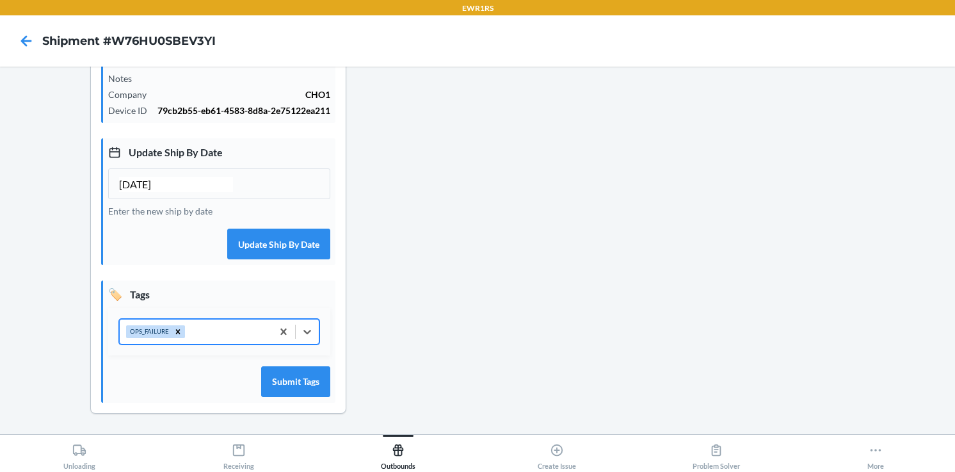
click at [143, 182] on input "09/19/2025" at bounding box center [176, 184] width 114 height 15
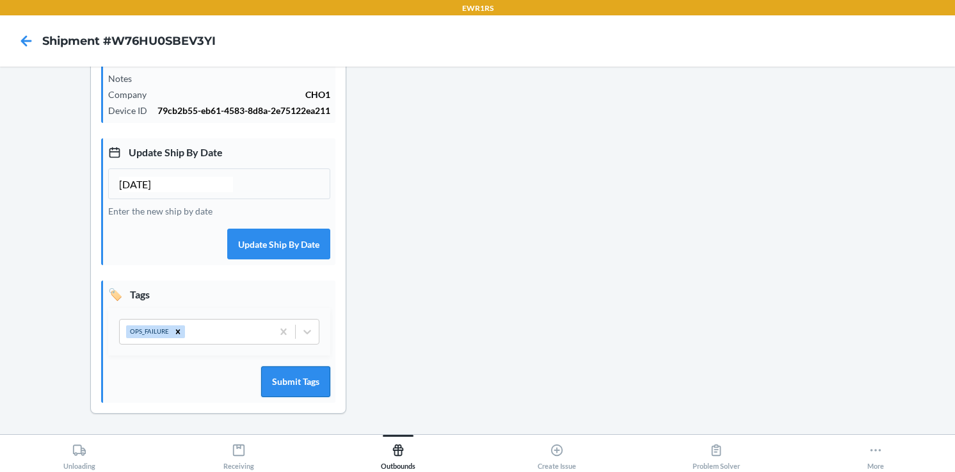
type input "09/25/2025"
click at [296, 382] on button "Submit Tags" at bounding box center [295, 381] width 69 height 31
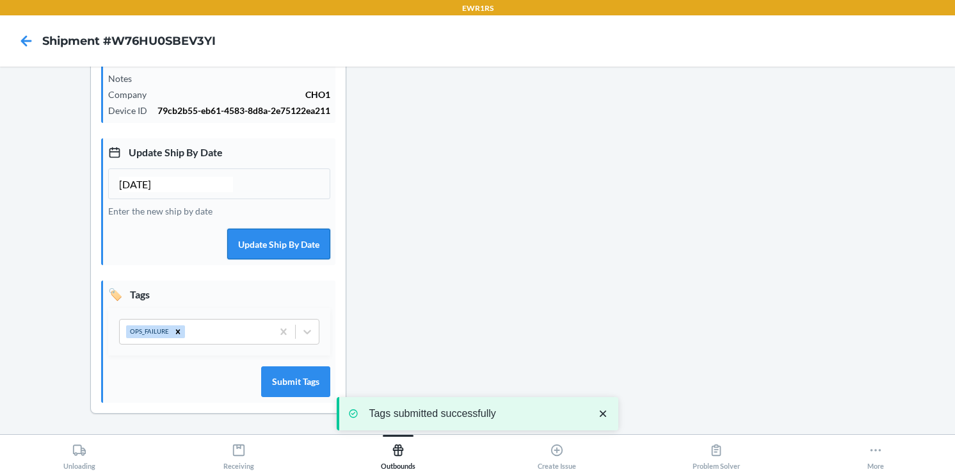
click at [272, 242] on button "Update Ship By Date" at bounding box center [278, 243] width 103 height 31
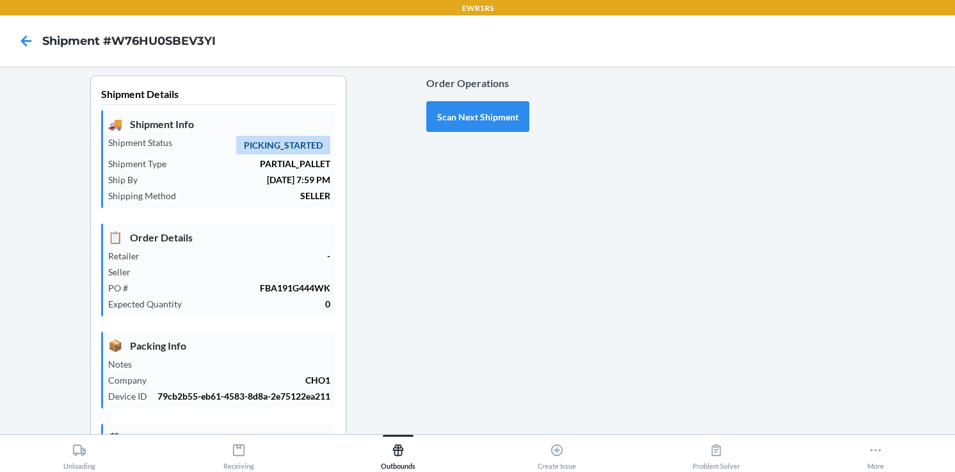
scroll to position [0, 0]
click at [467, 111] on button "Scan Next Shipment" at bounding box center [477, 117] width 103 height 31
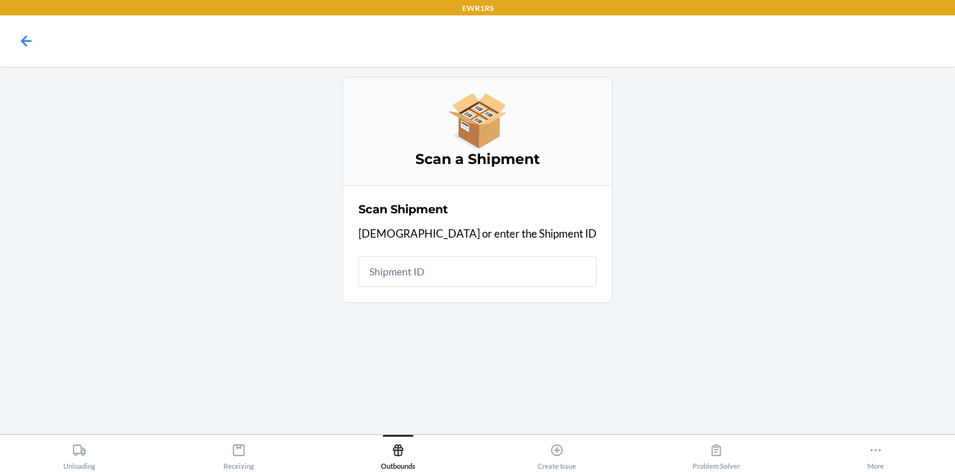
click at [445, 280] on input "text" at bounding box center [477, 271] width 238 height 31
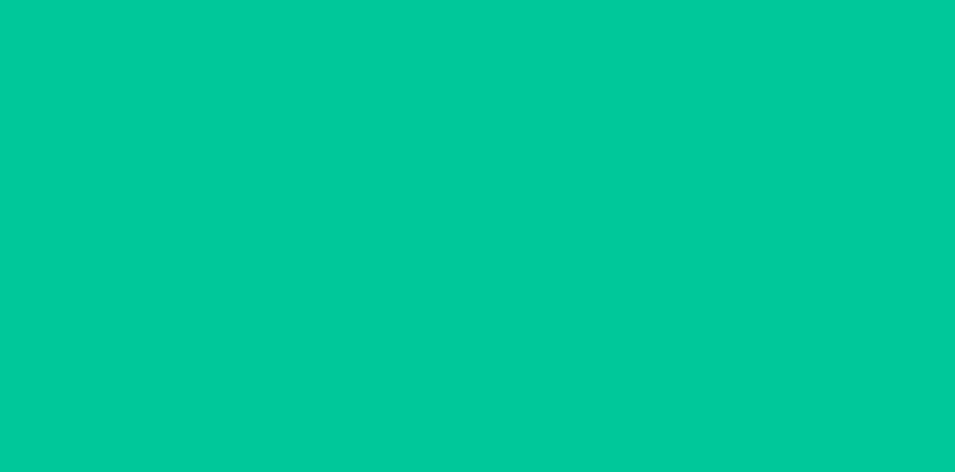
type input "09/19/2025"
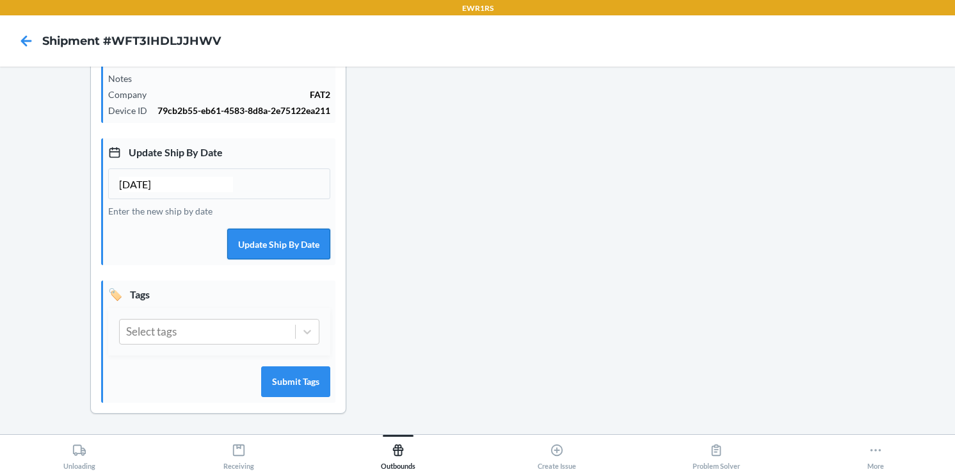
scroll to position [299, 0]
click at [308, 327] on icon at bounding box center [307, 331] width 13 height 13
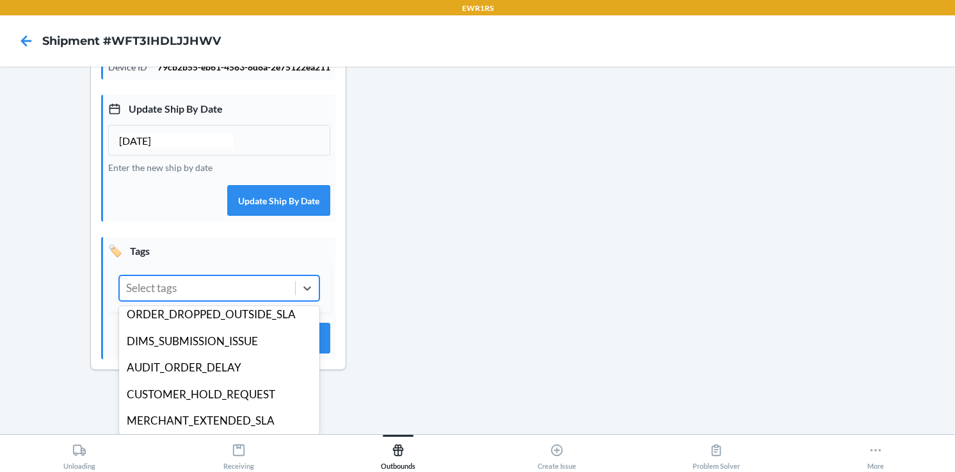
scroll to position [249, 0]
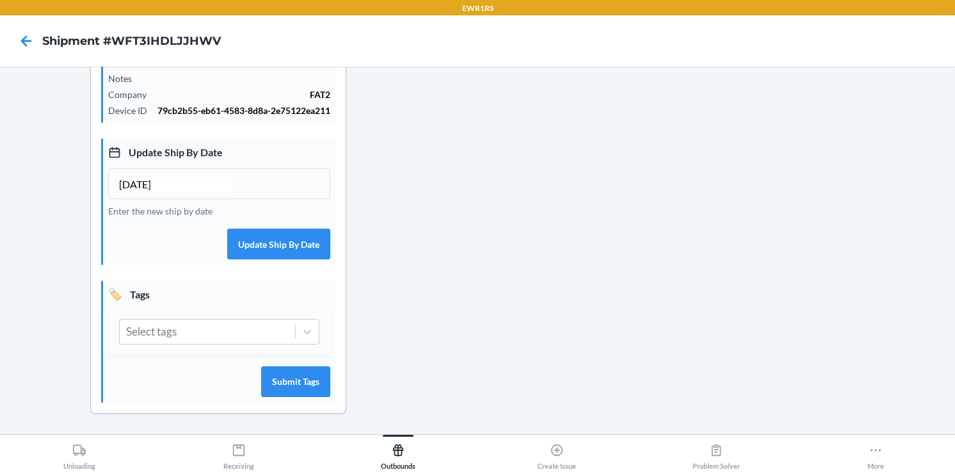
click at [481, 330] on div "Order Operations Scan Next Shipment" at bounding box center [477, 112] width 103 height 644
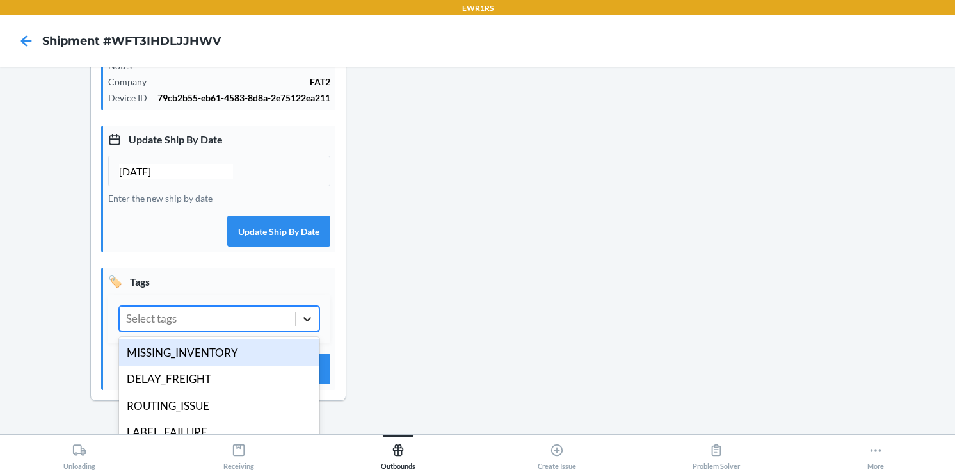
click at [310, 325] on icon at bounding box center [307, 318] width 13 height 13
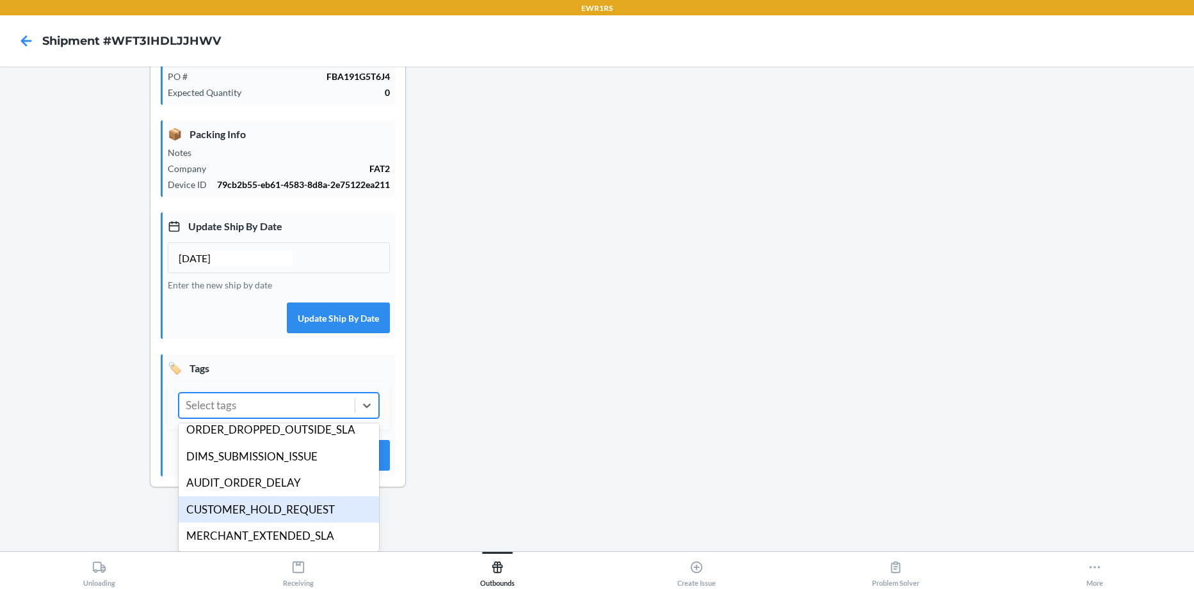
scroll to position [180, 0]
